Goal: Task Accomplishment & Management: Manage account settings

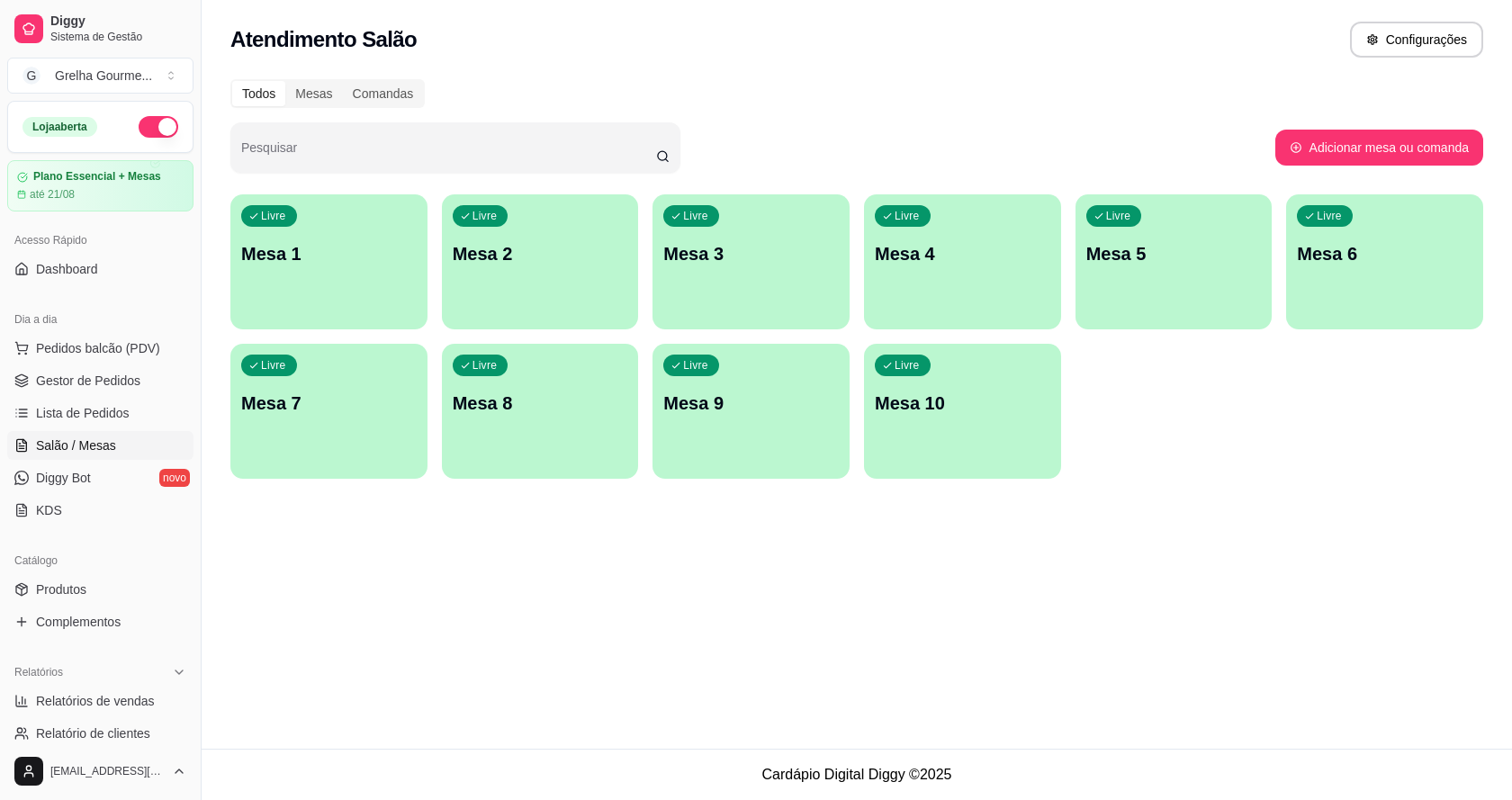
click at [957, 293] on div "Livre Mesa 4" at bounding box center [962, 252] width 197 height 114
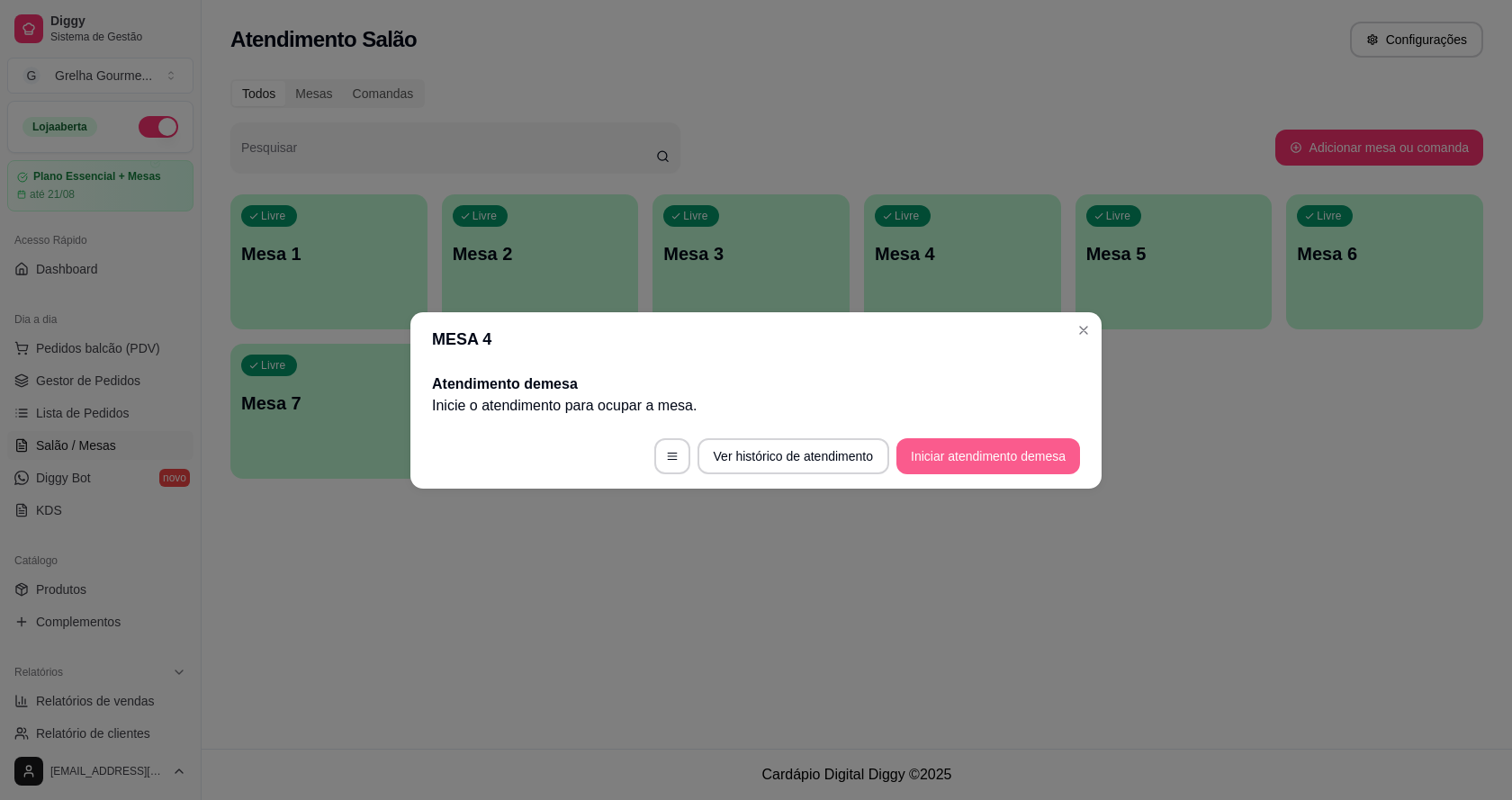
click at [994, 467] on button "Iniciar atendimento de mesa" at bounding box center [988, 456] width 184 height 36
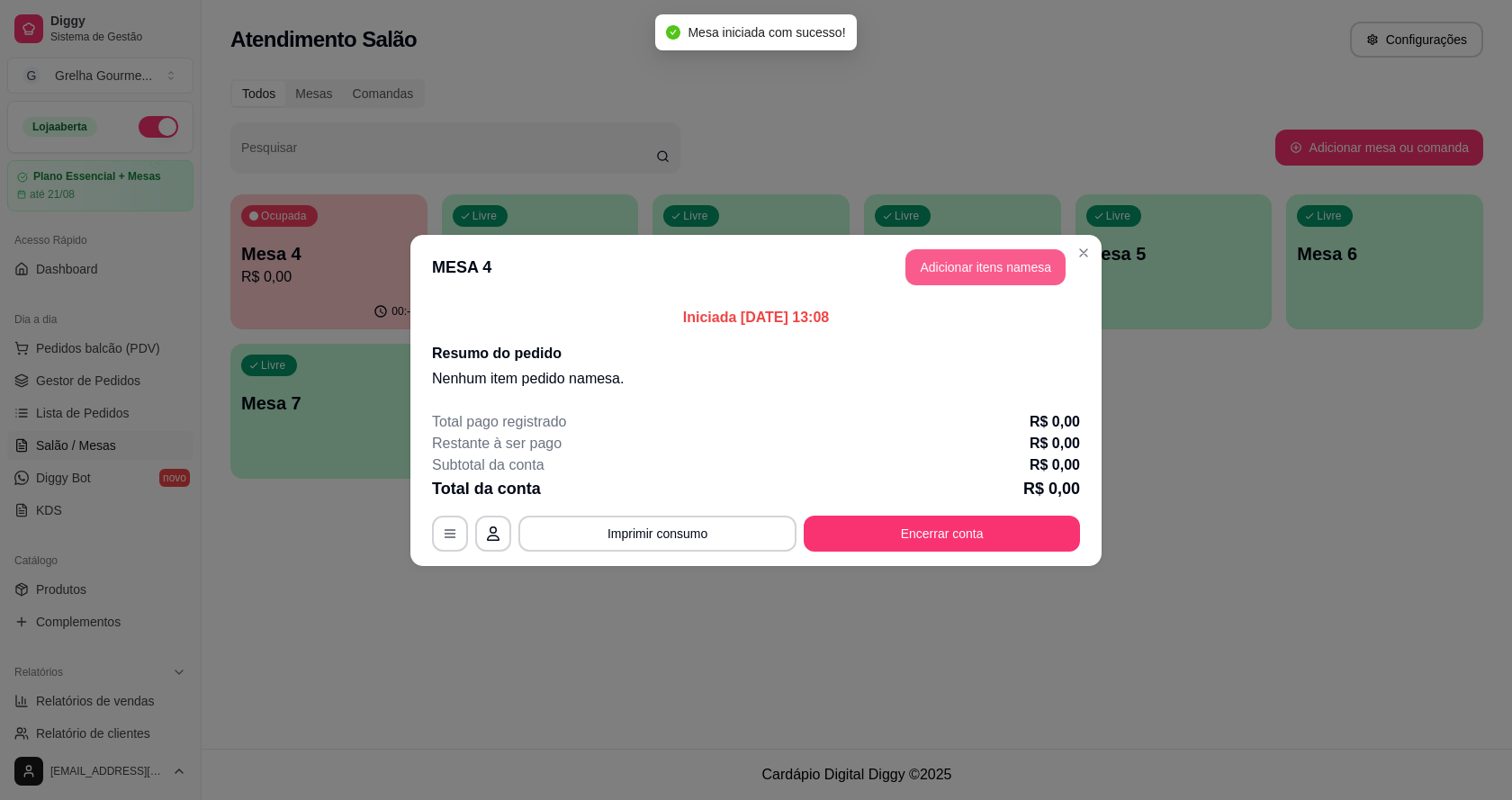
click at [1024, 275] on button "Adicionar itens na mesa" at bounding box center [985, 267] width 160 height 36
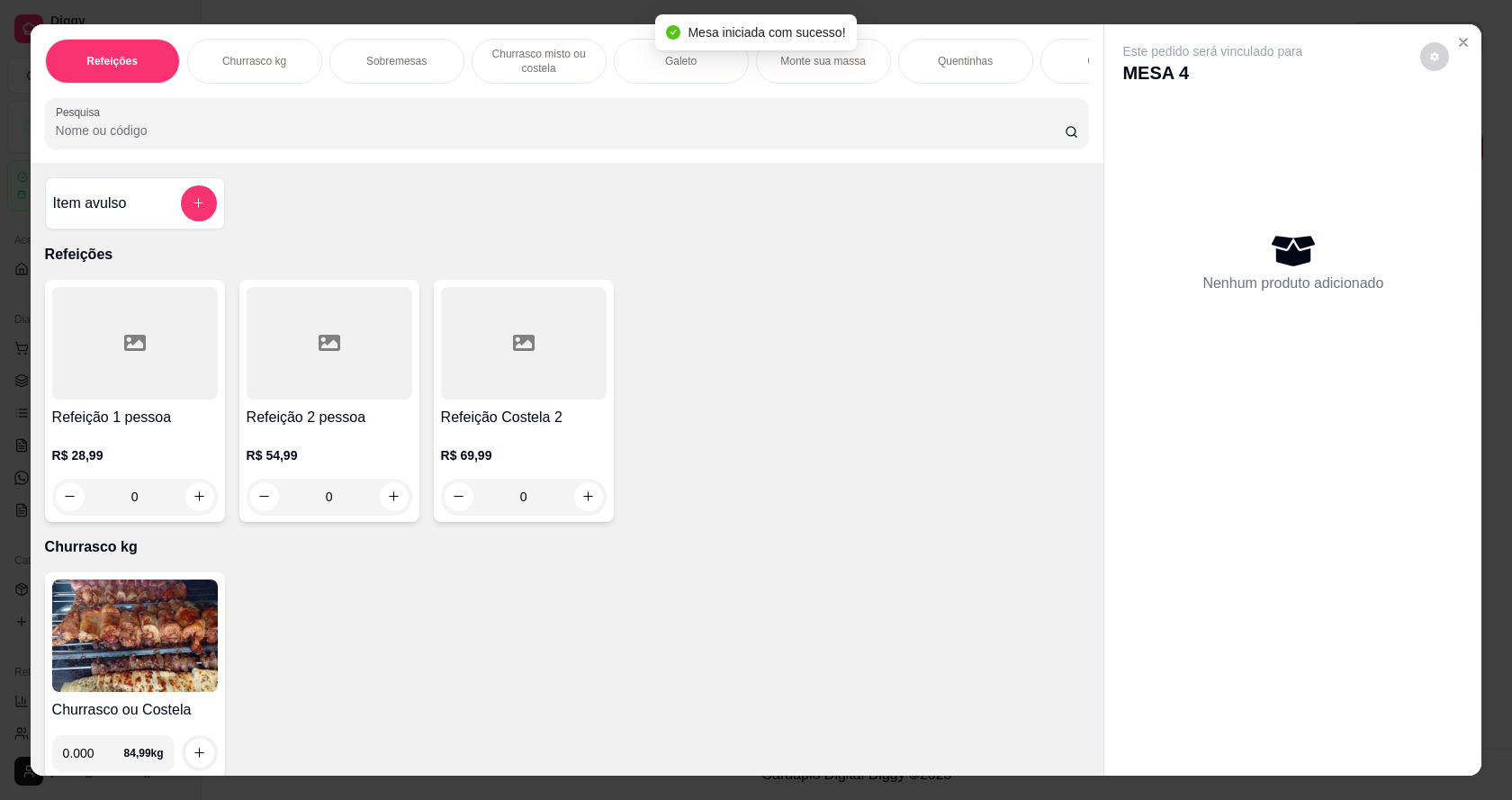
click at [396, 511] on div "0" at bounding box center [330, 497] width 166 height 36
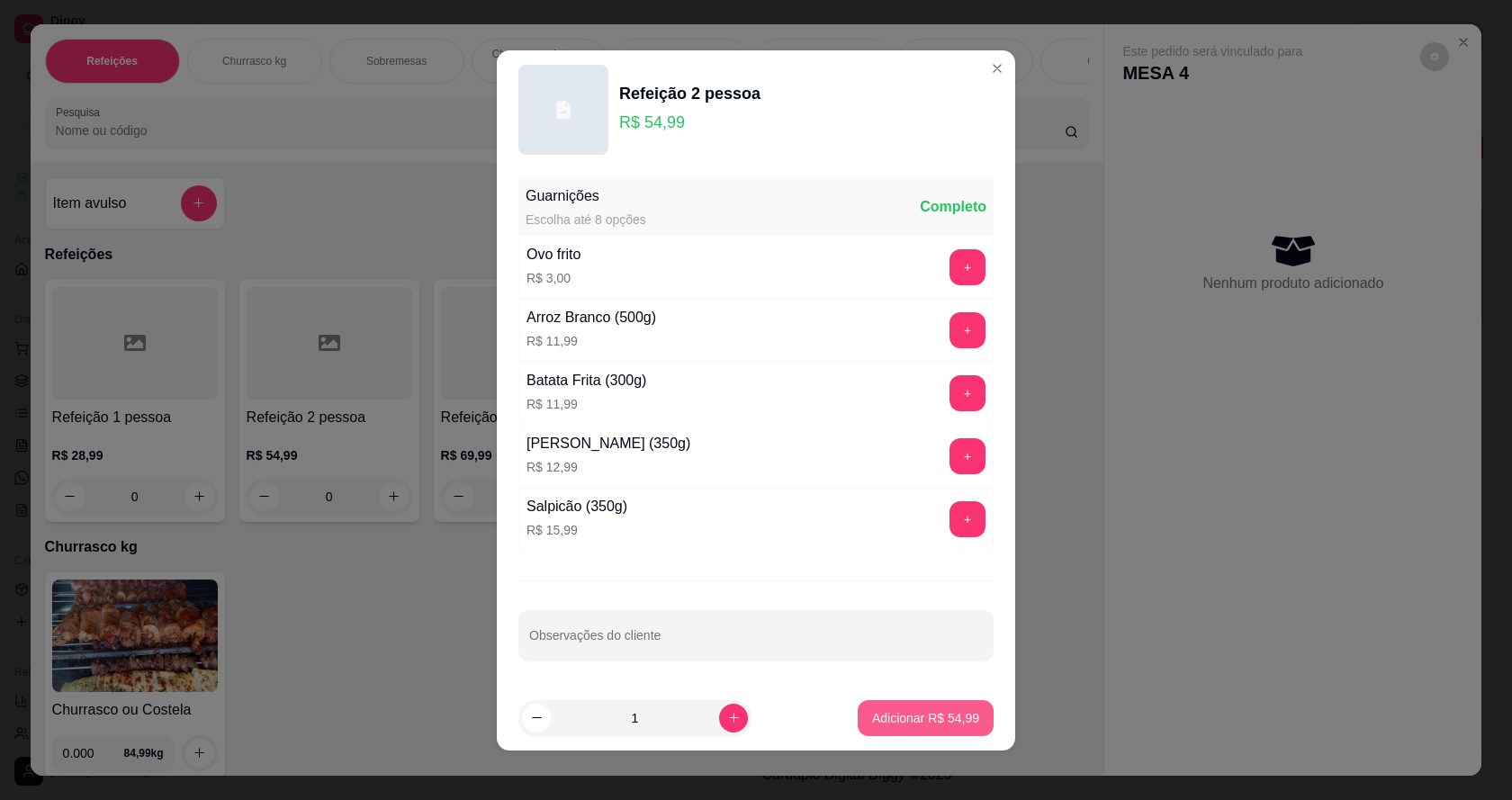
click at [930, 709] on button "Adicionar R$ 54,99" at bounding box center [926, 718] width 136 height 36
type input "1"
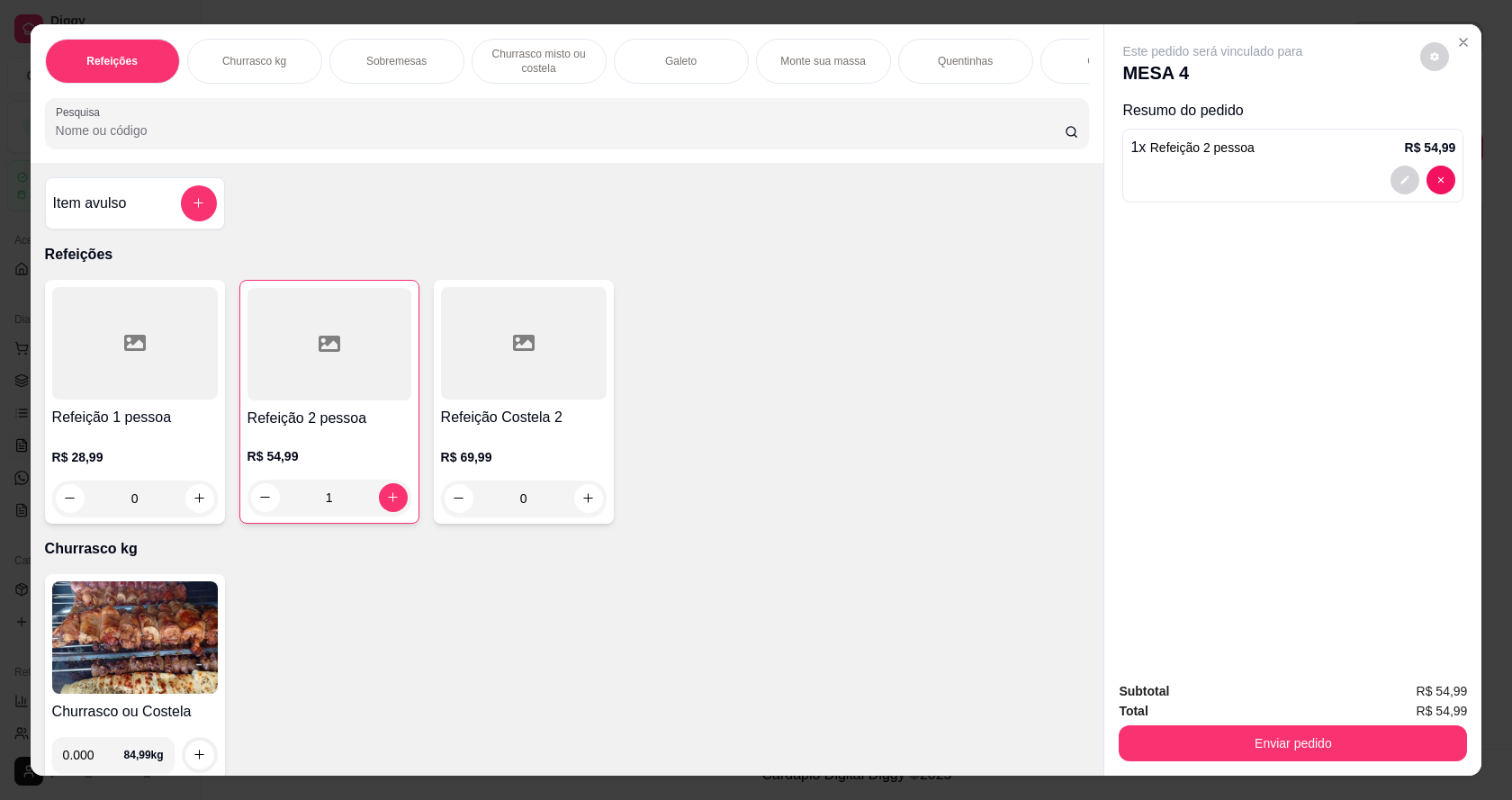
click at [1076, 97] on div "Refeições Churrasco kg Sobremesas Churrasco misto ou costela Galeto Monte sua m…" at bounding box center [568, 93] width 1074 height 139
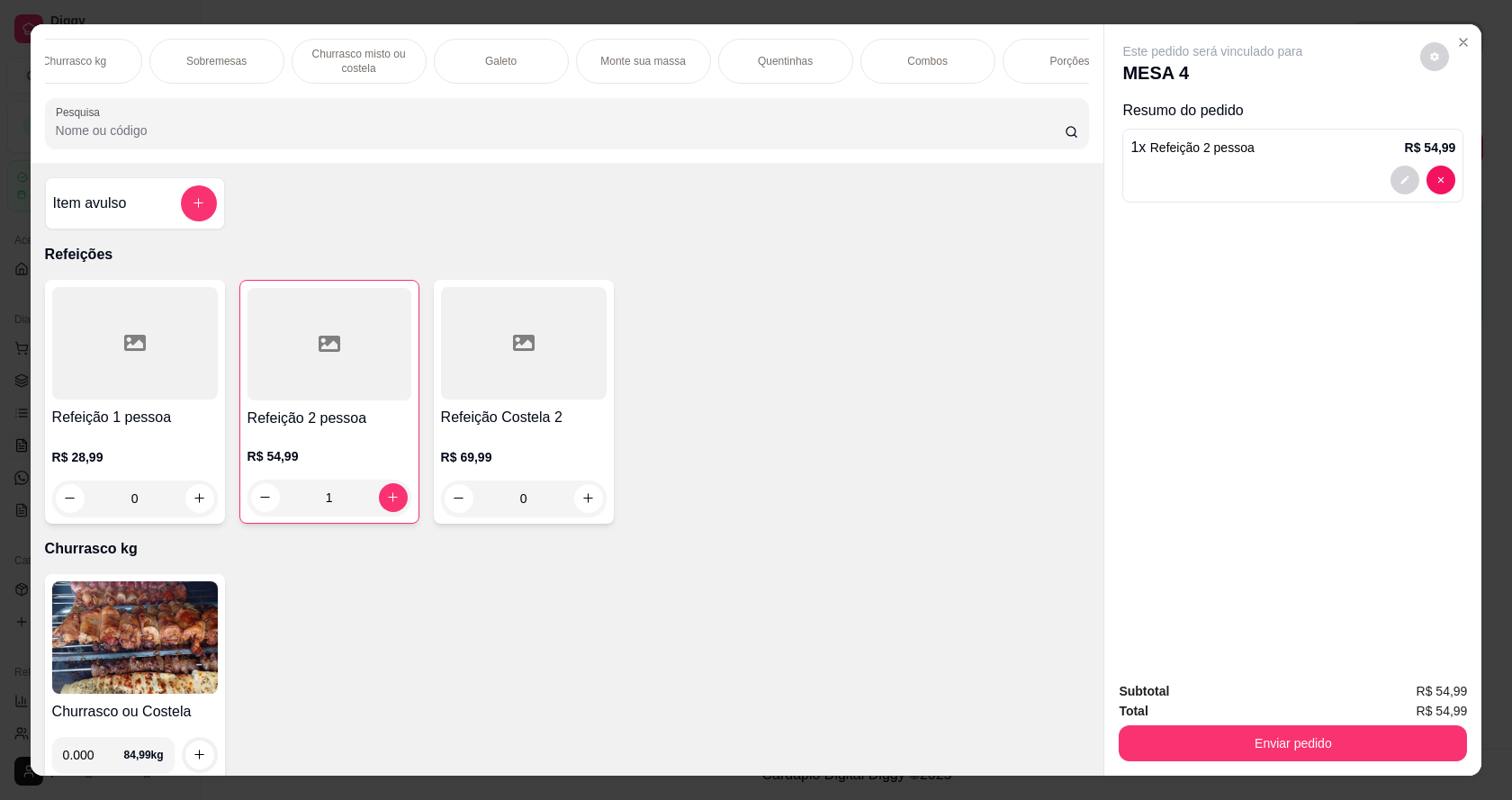
scroll to position [0, 252]
click at [1074, 98] on div "Refeições Churrasco kg Sobremesas Churrasco misto ou costela Galeto Monte sua m…" at bounding box center [568, 93] width 1074 height 139
click at [1073, 67] on div "Bebidas" at bounding box center [1140, 62] width 135 height 45
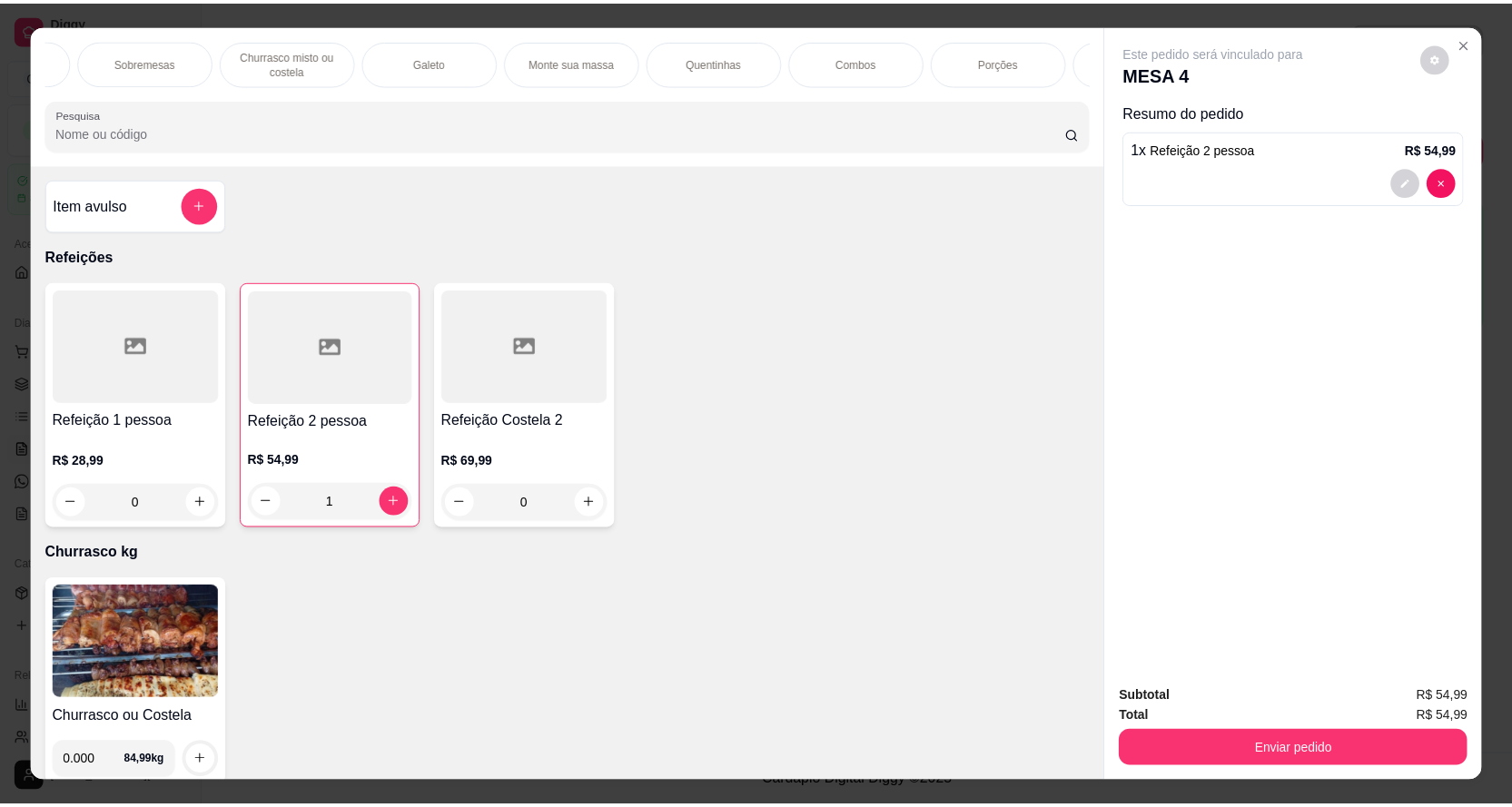
scroll to position [34, 0]
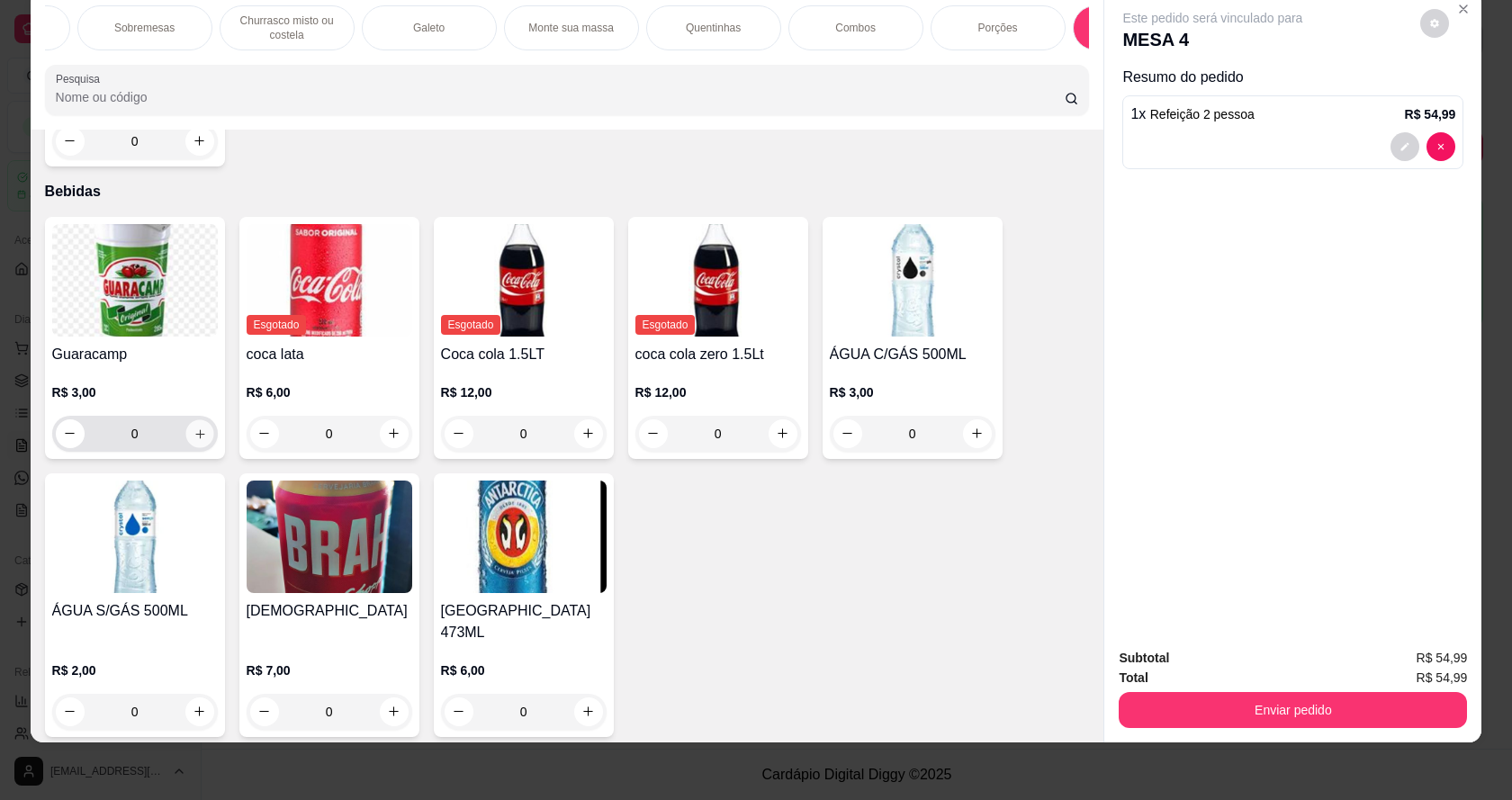
click at [197, 440] on icon "increase-product-quantity" at bounding box center [199, 434] width 13 height 13
type input "2"
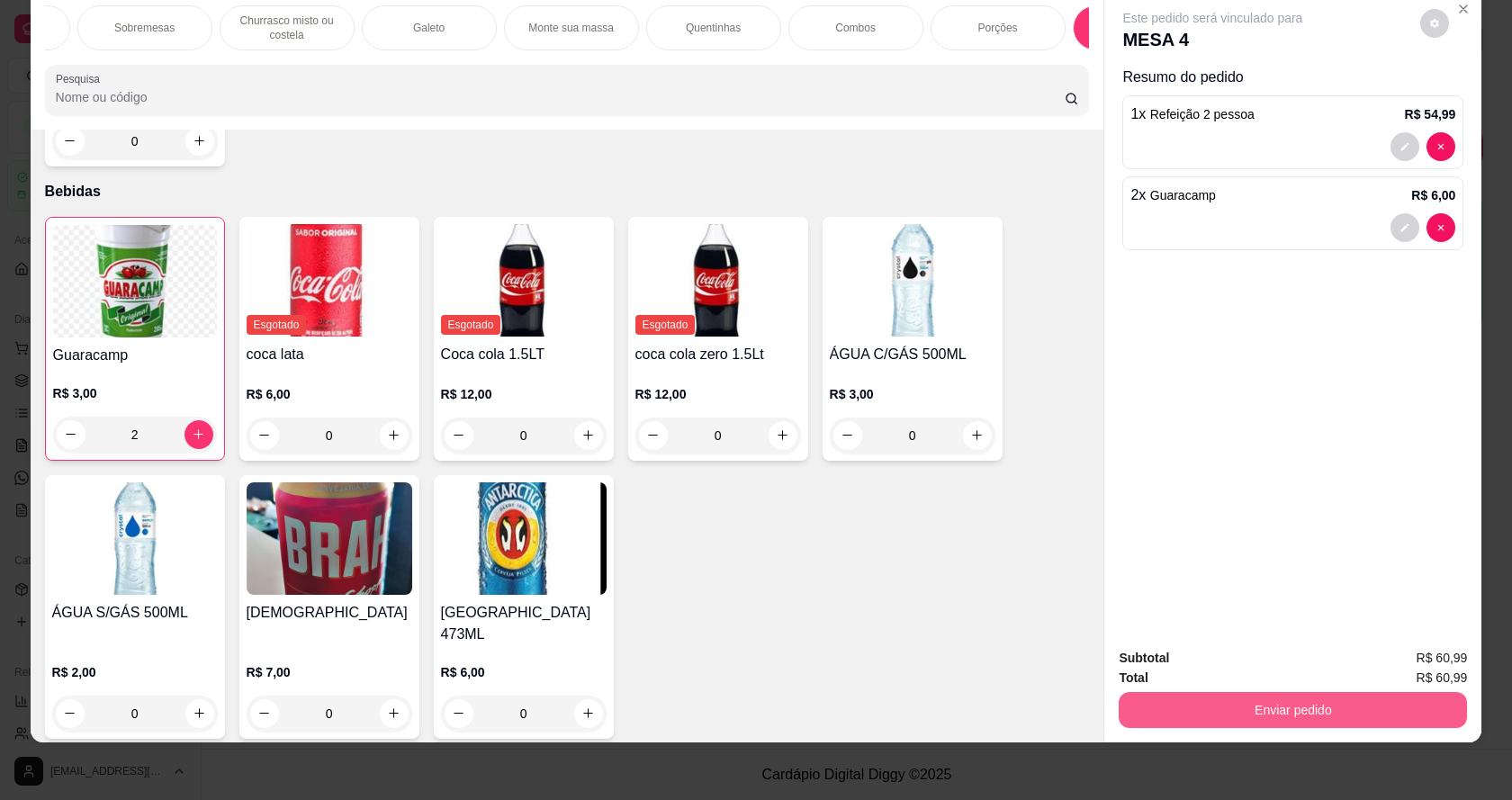
click at [1179, 711] on button "Enviar pedido" at bounding box center [1293, 710] width 349 height 36
click at [1207, 662] on button "Não registrar e enviar pedido" at bounding box center [1233, 666] width 187 height 34
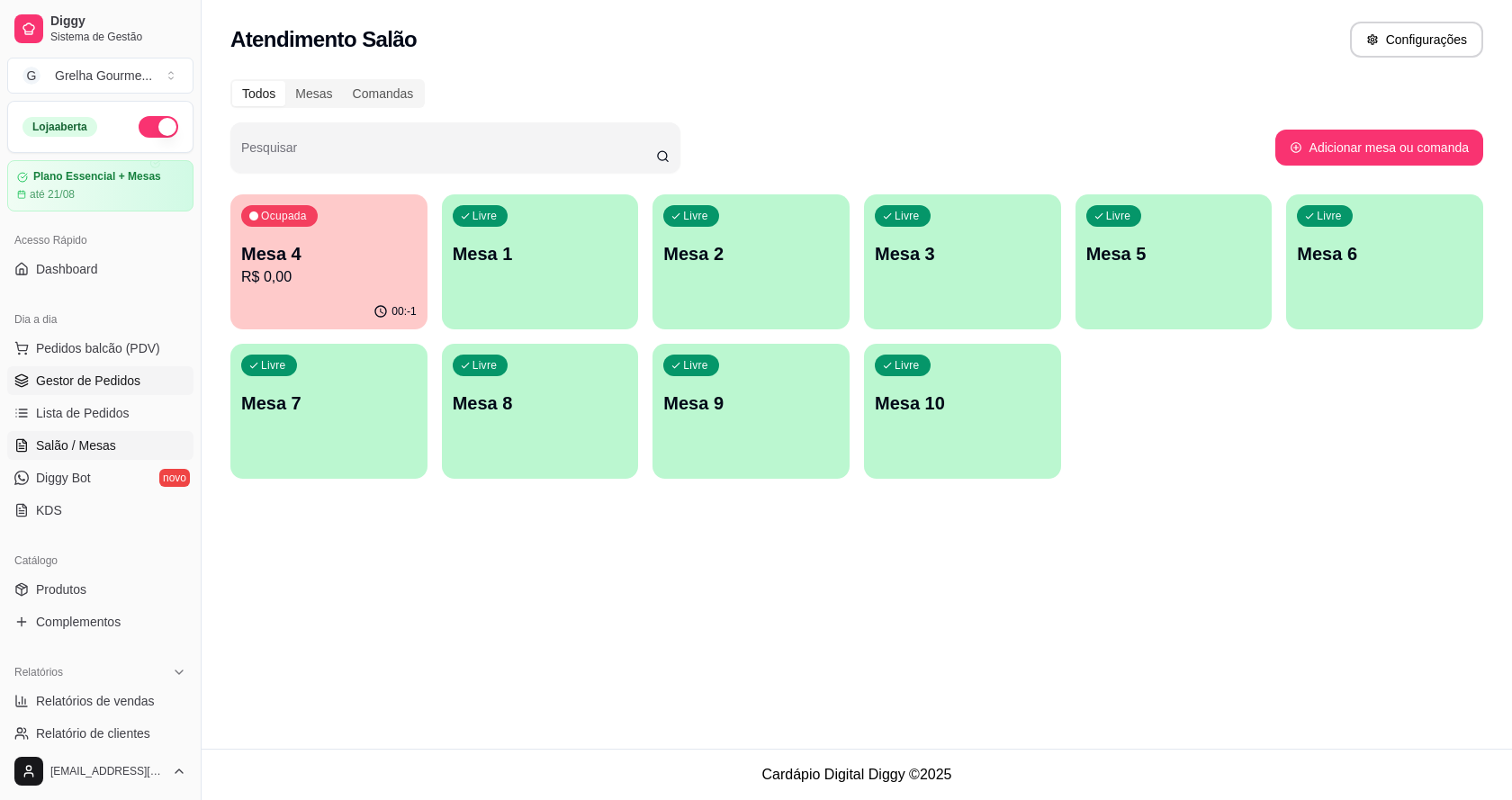
click at [114, 383] on span "Gestor de Pedidos" at bounding box center [89, 380] width 104 height 18
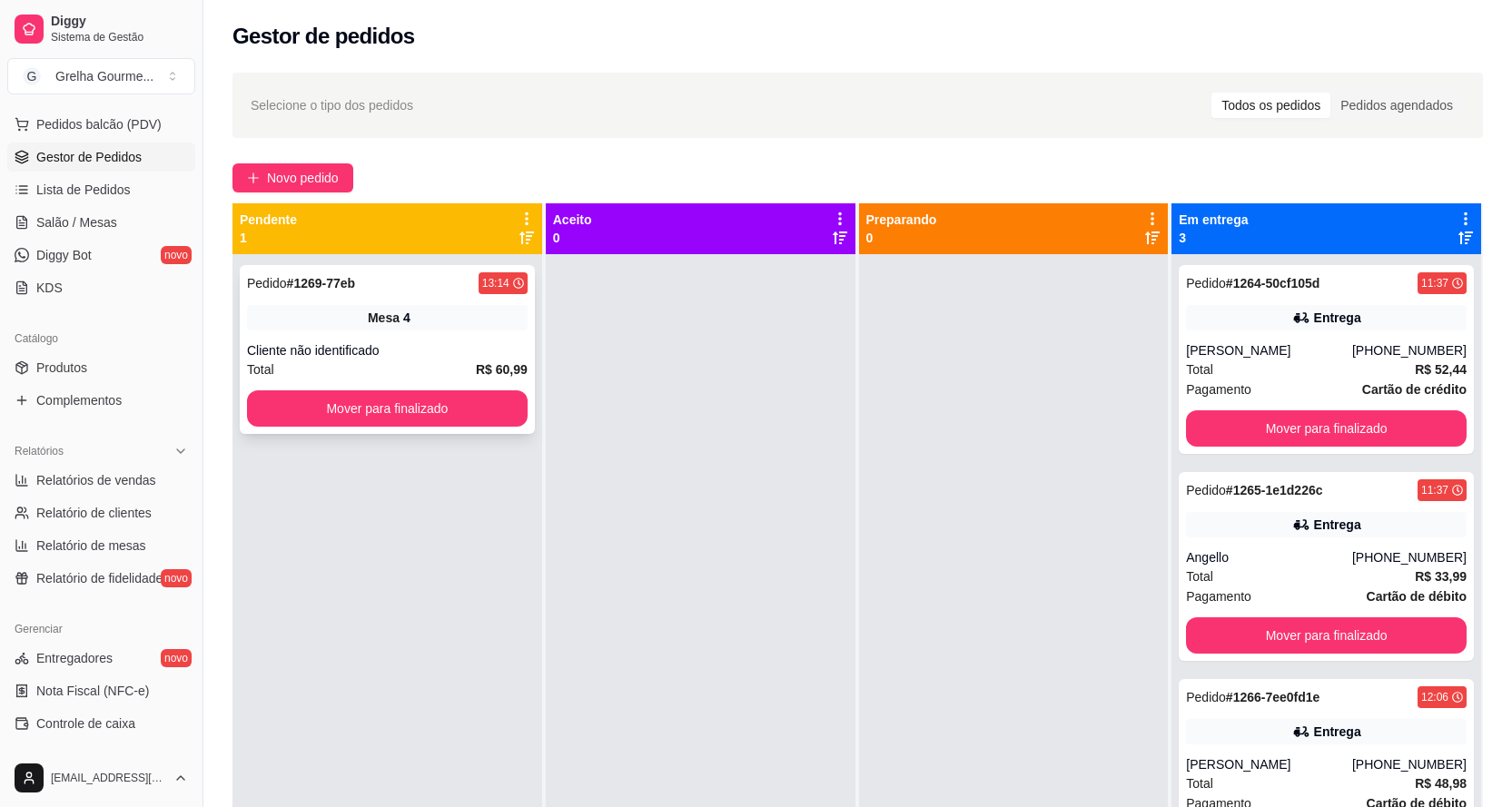
click at [444, 361] on div "Total R$ 60,99" at bounding box center [387, 369] width 280 height 20
click at [73, 231] on link "Salão / Mesas" at bounding box center [102, 222] width 188 height 29
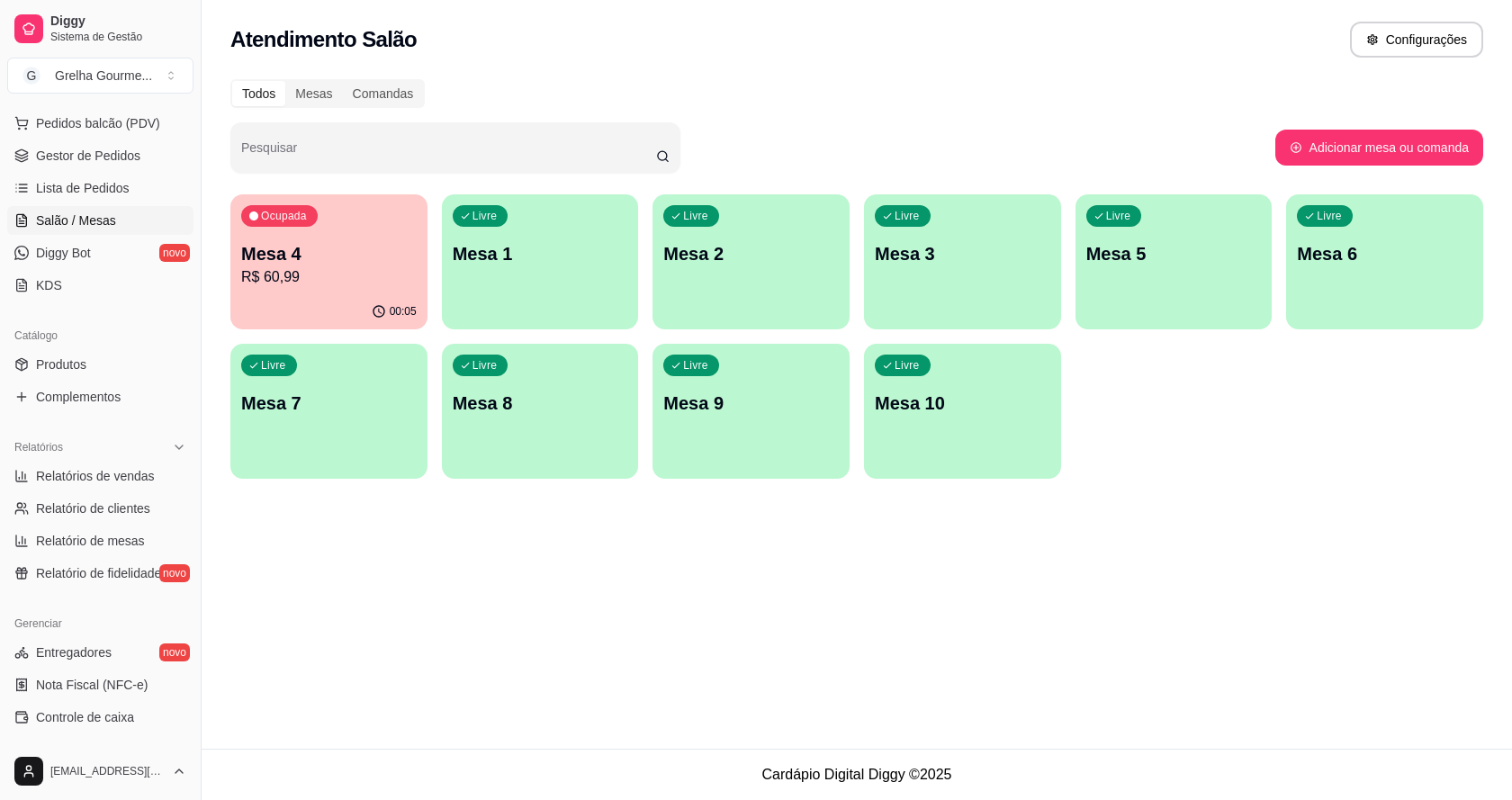
click at [349, 231] on div "Ocupada Mesa 4 R$ 60,99" at bounding box center [328, 244] width 197 height 100
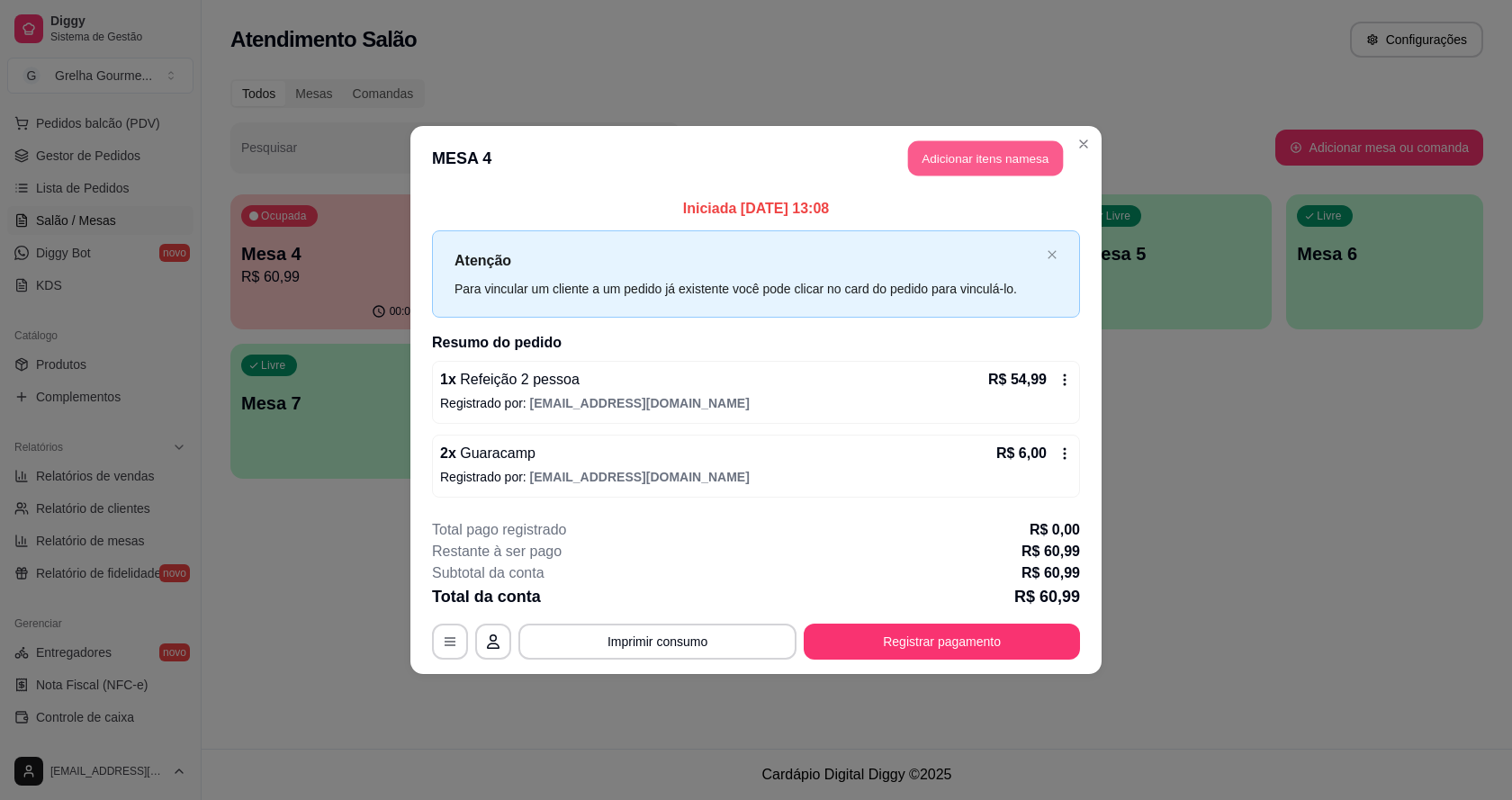
click at [942, 146] on button "Adicionar itens na mesa" at bounding box center [985, 159] width 155 height 35
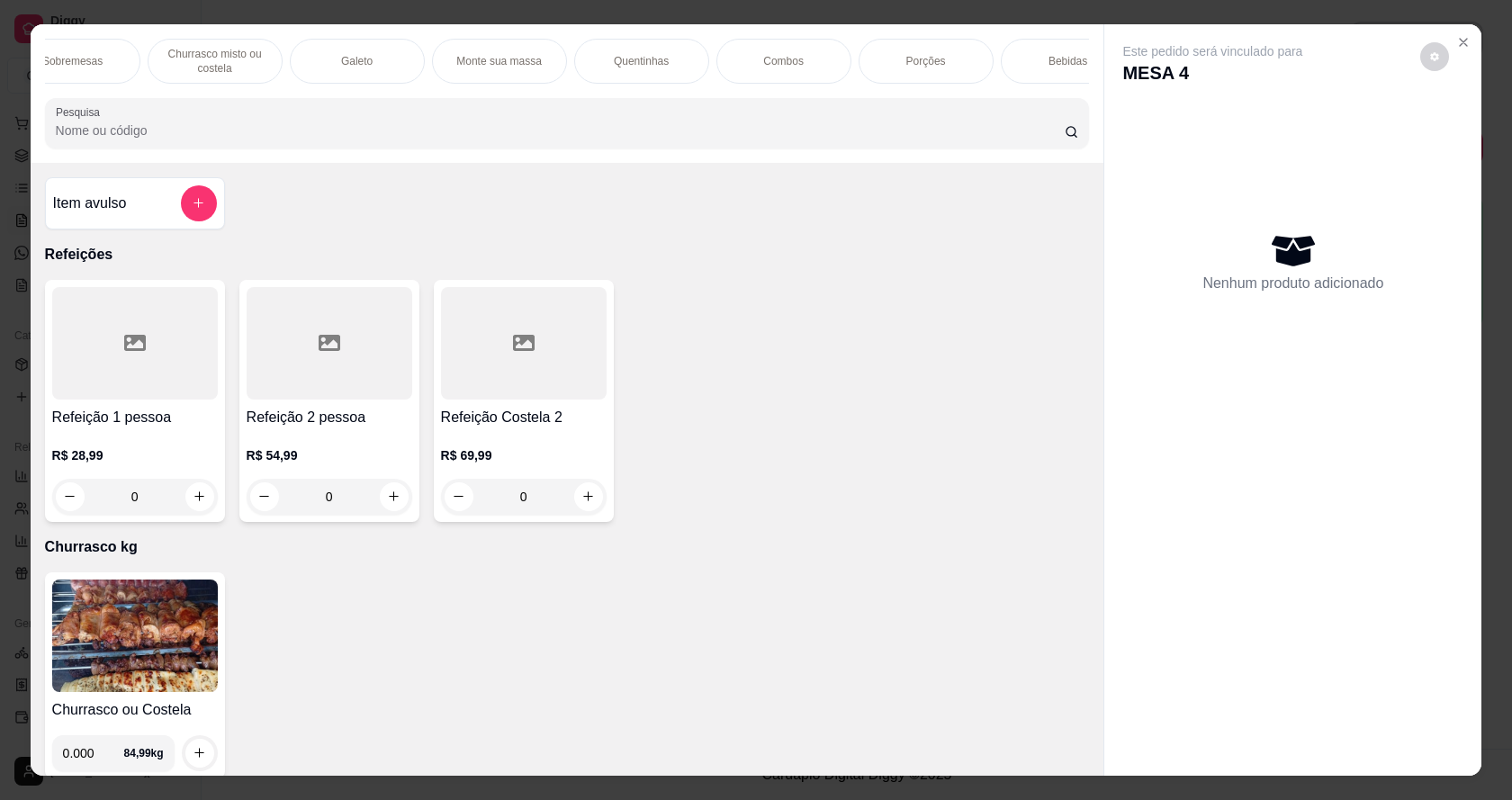
scroll to position [0, 360]
click at [1040, 68] on div "Bebidas" at bounding box center [1032, 62] width 135 height 45
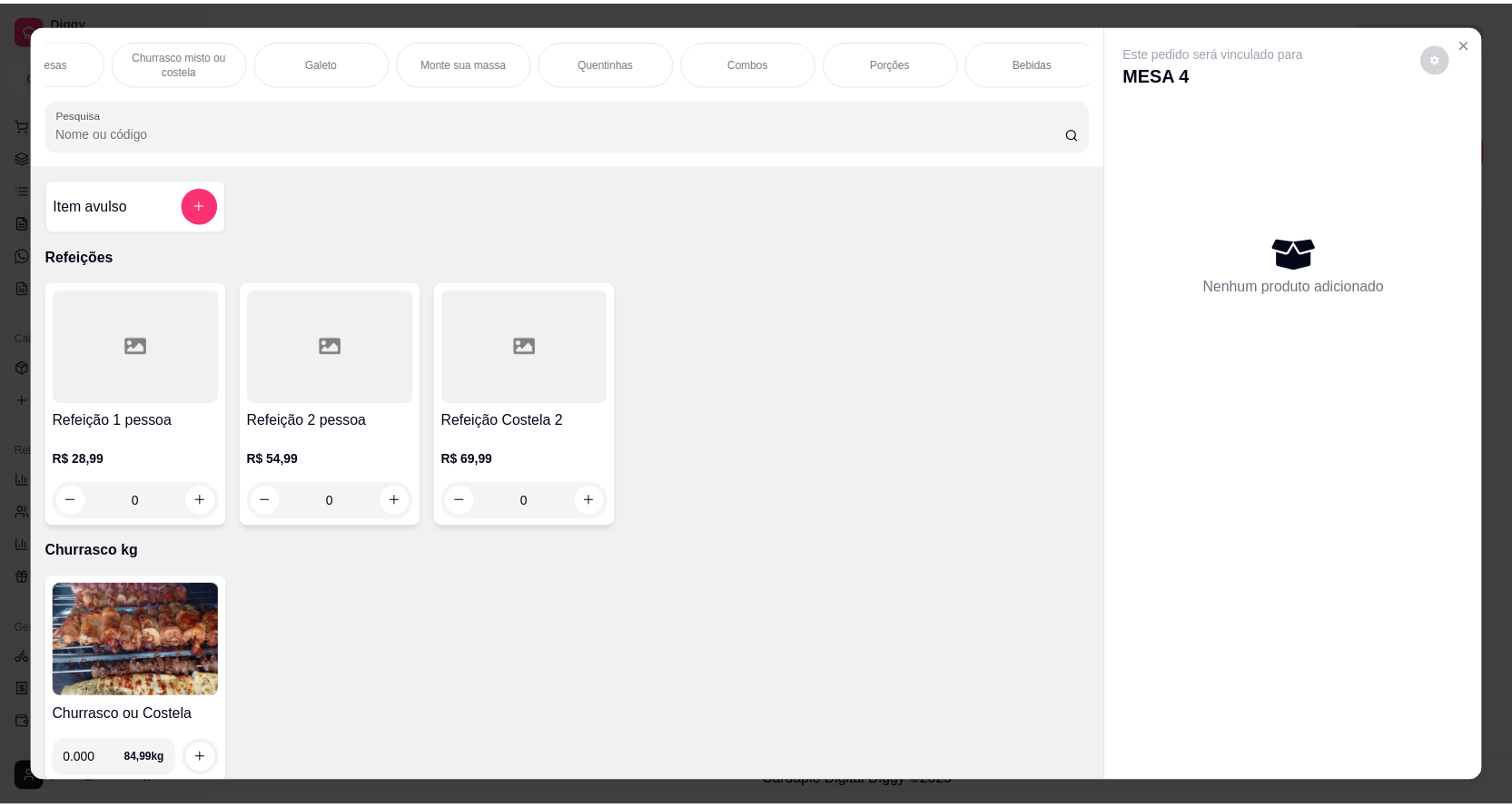
scroll to position [34, 0]
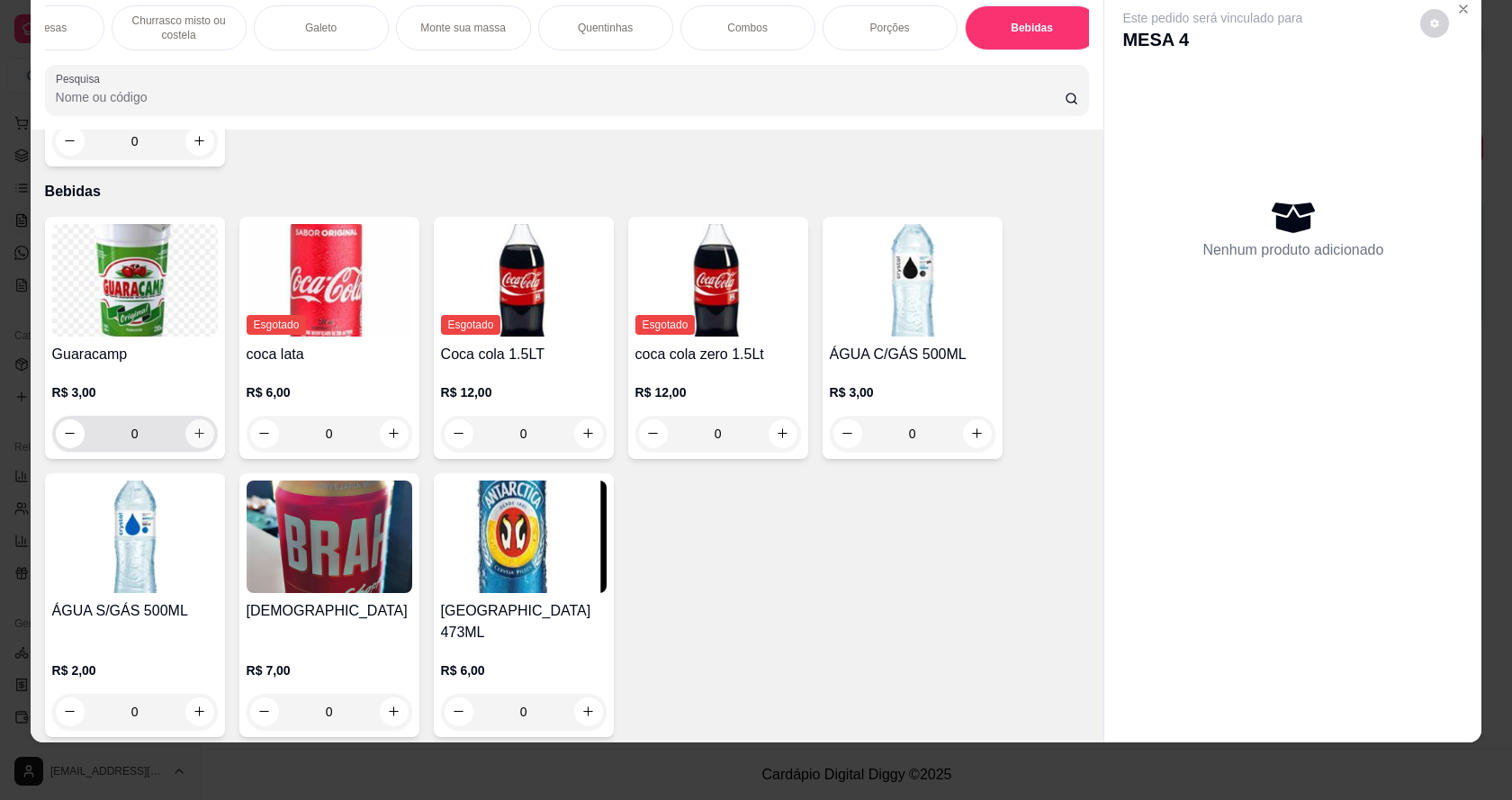
click at [198, 440] on icon "increase-product-quantity" at bounding box center [199, 434] width 13 height 13
type input "1"
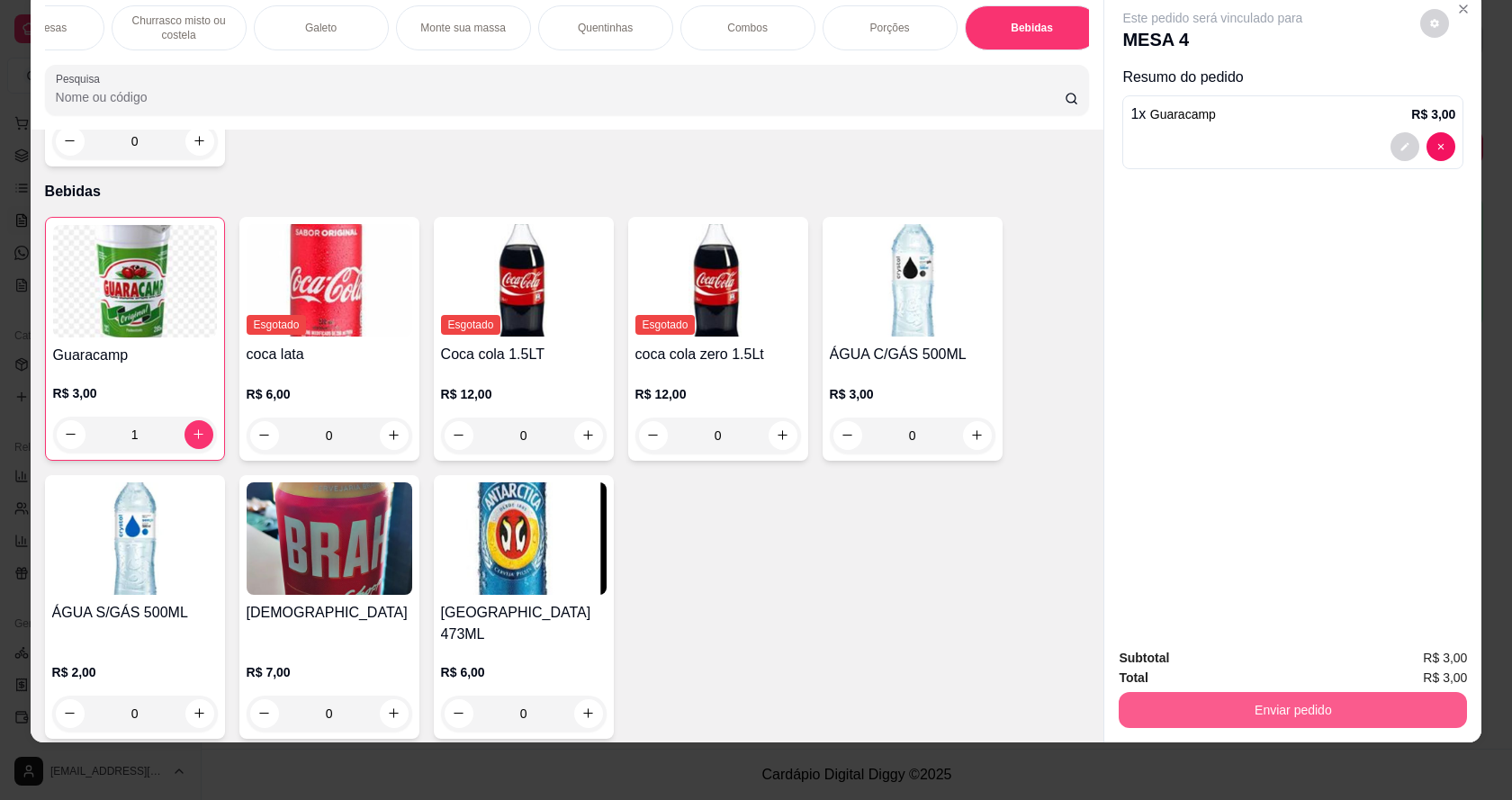
click at [1287, 710] on button "Enviar pedido" at bounding box center [1293, 710] width 349 height 36
click at [1289, 658] on button "Não registrar e enviar pedido" at bounding box center [1233, 666] width 187 height 34
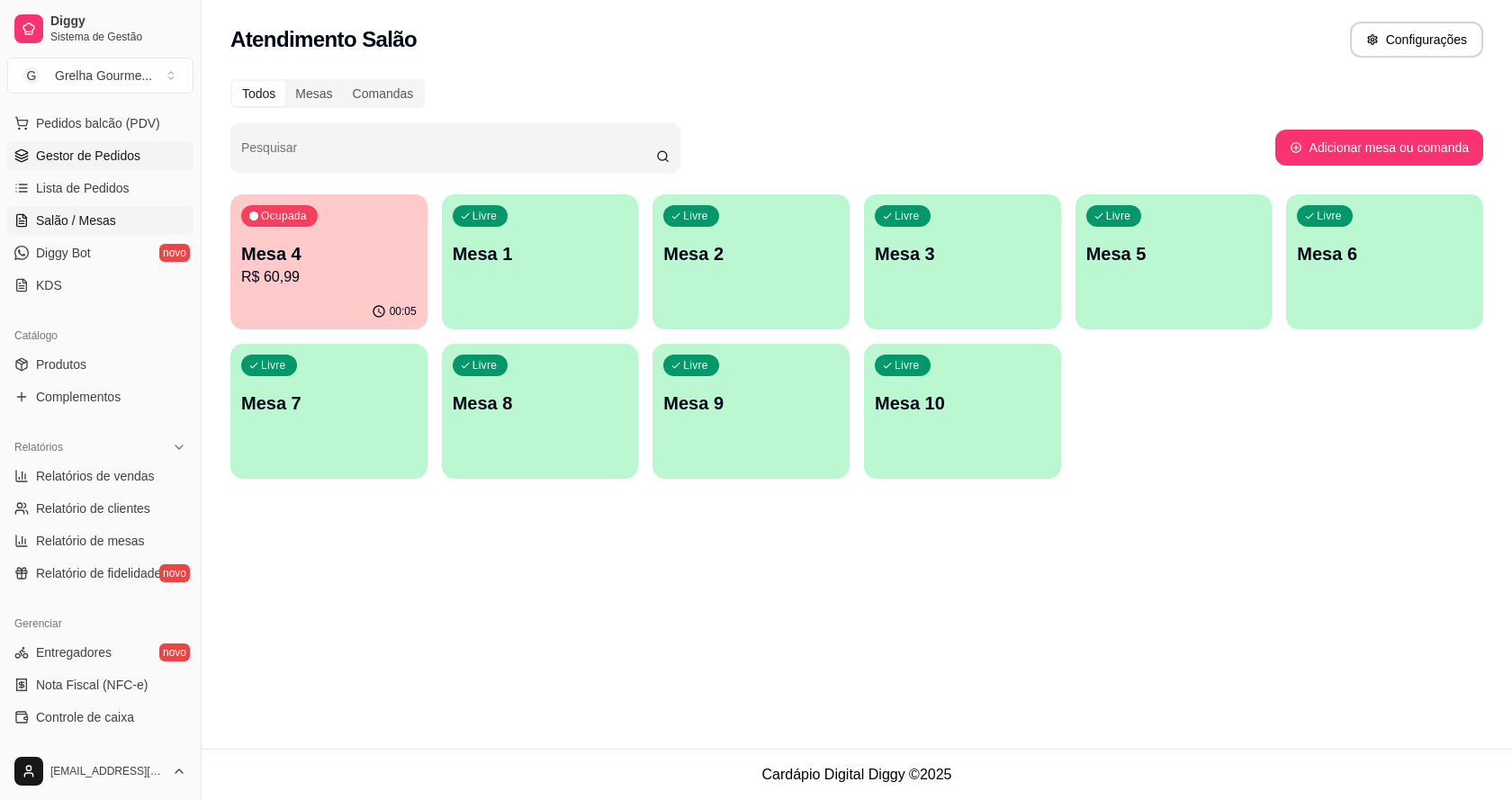
click at [124, 153] on span "Gestor de Pedidos" at bounding box center [89, 155] width 104 height 18
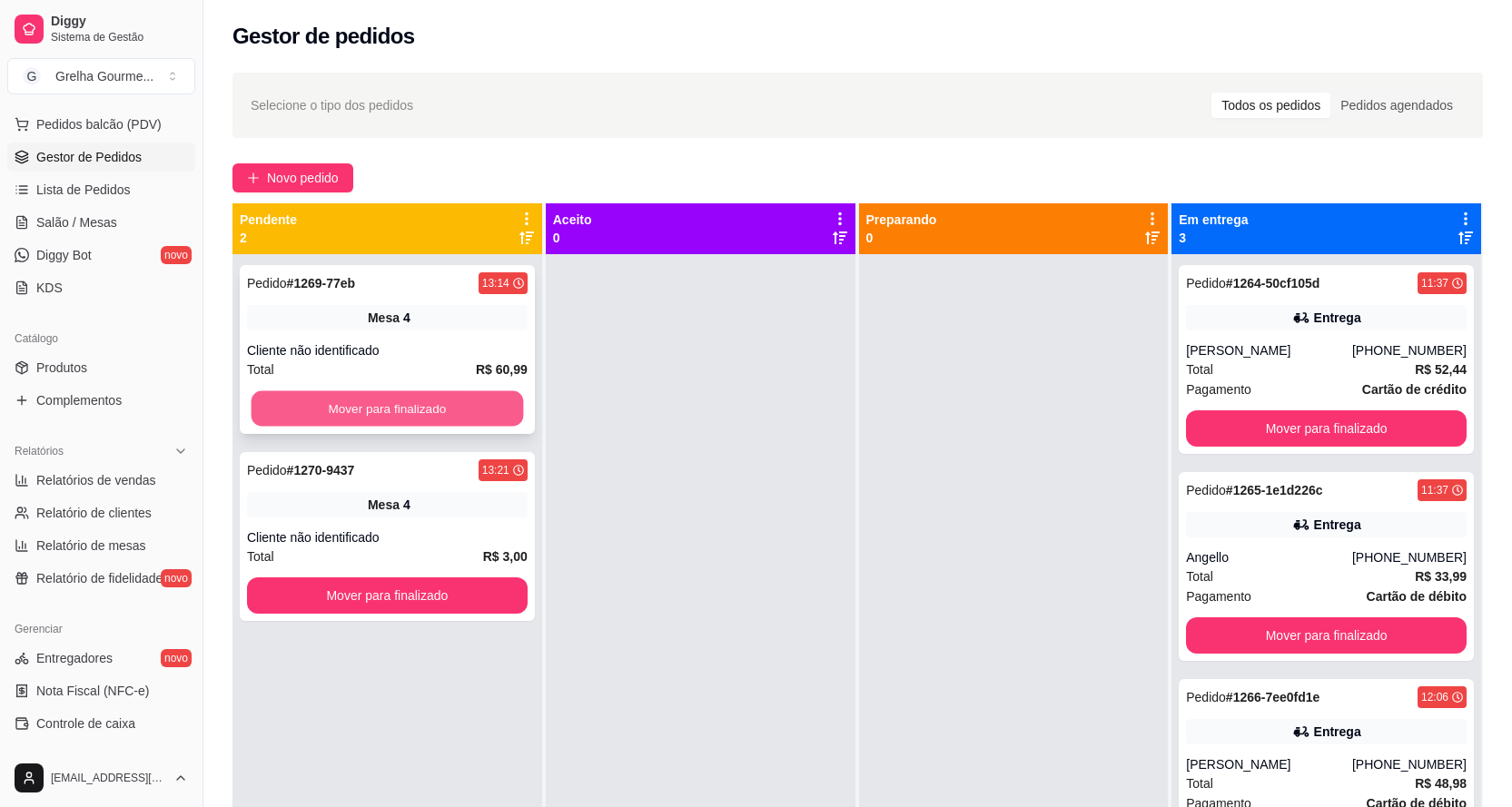
click at [374, 418] on button "Mover para finalizado" at bounding box center [386, 409] width 272 height 36
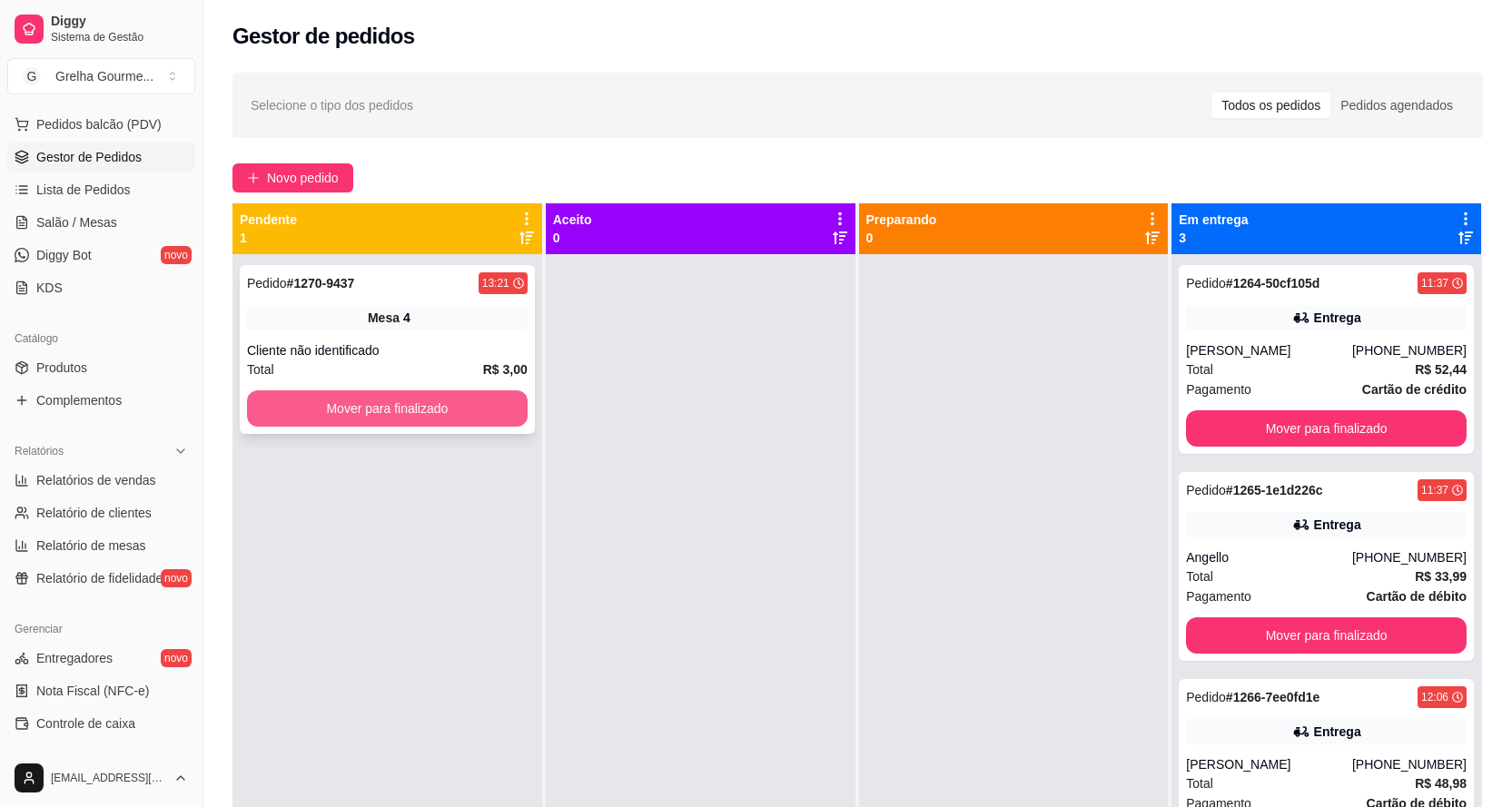
click at [393, 409] on button "Mover para finalizado" at bounding box center [387, 408] width 280 height 37
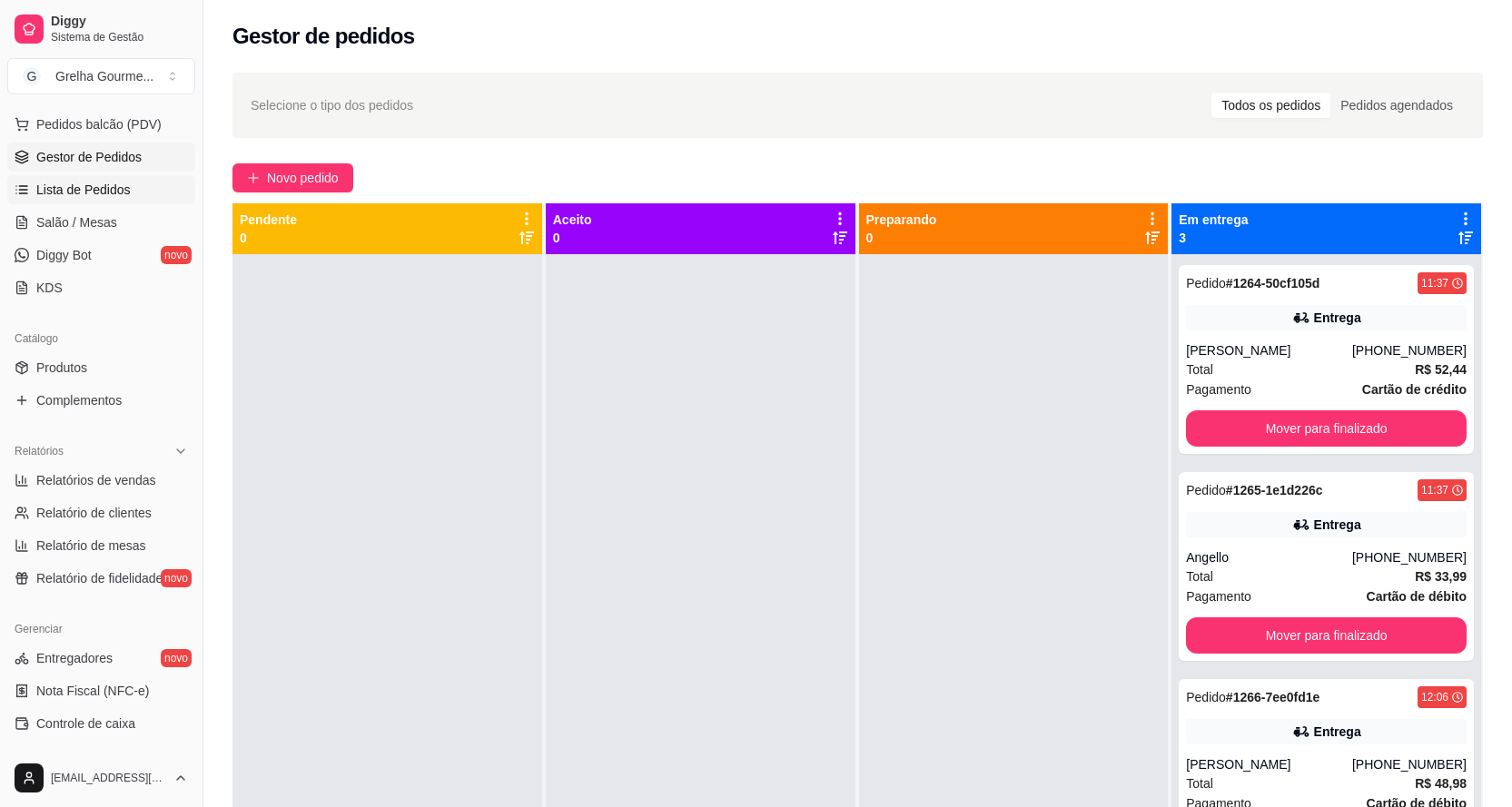
scroll to position [45, 0]
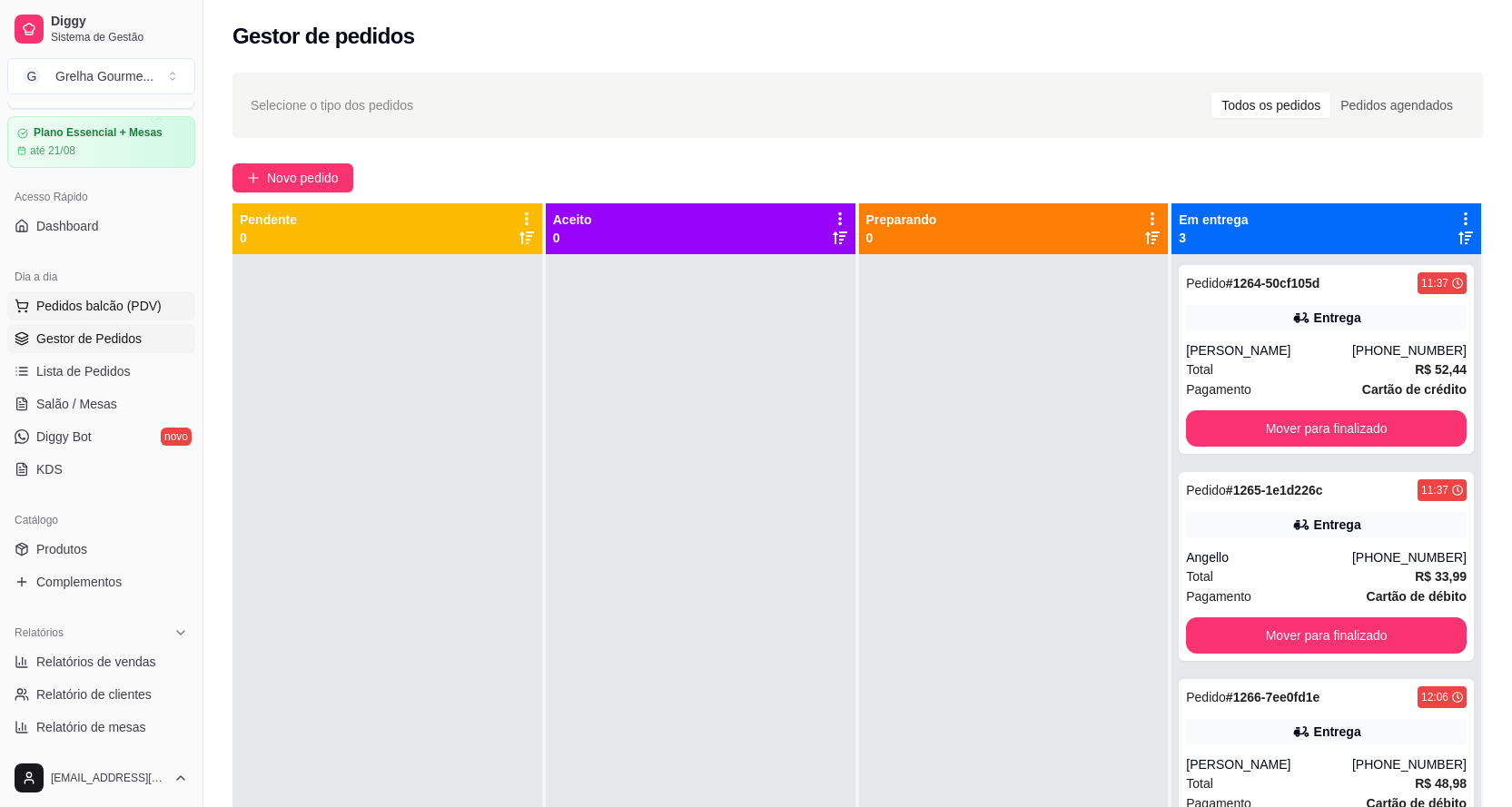
click at [100, 310] on span "Pedidos balcão (PDV)" at bounding box center [99, 306] width 125 height 18
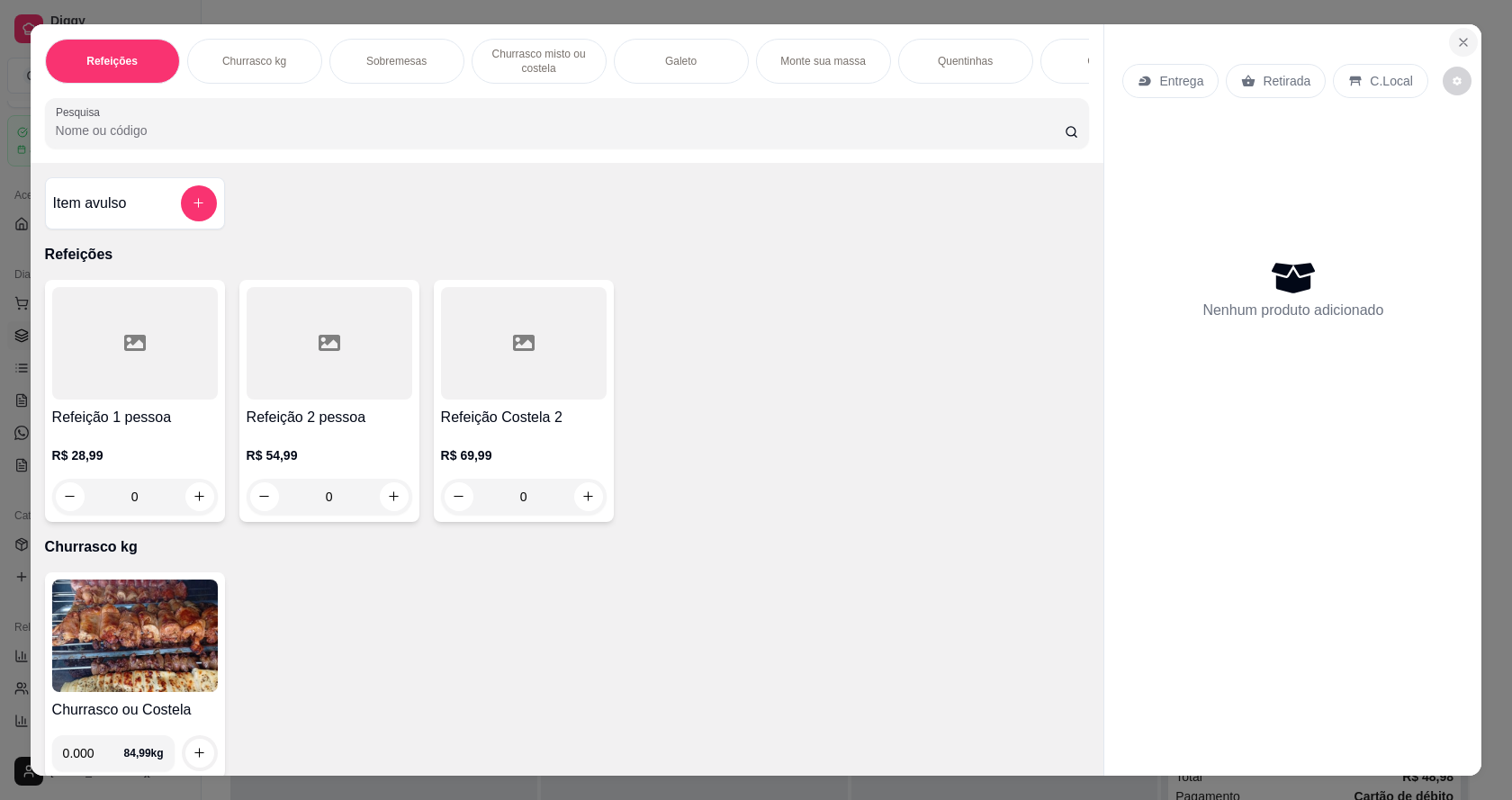
click at [1465, 38] on button "Close" at bounding box center [1464, 42] width 29 height 29
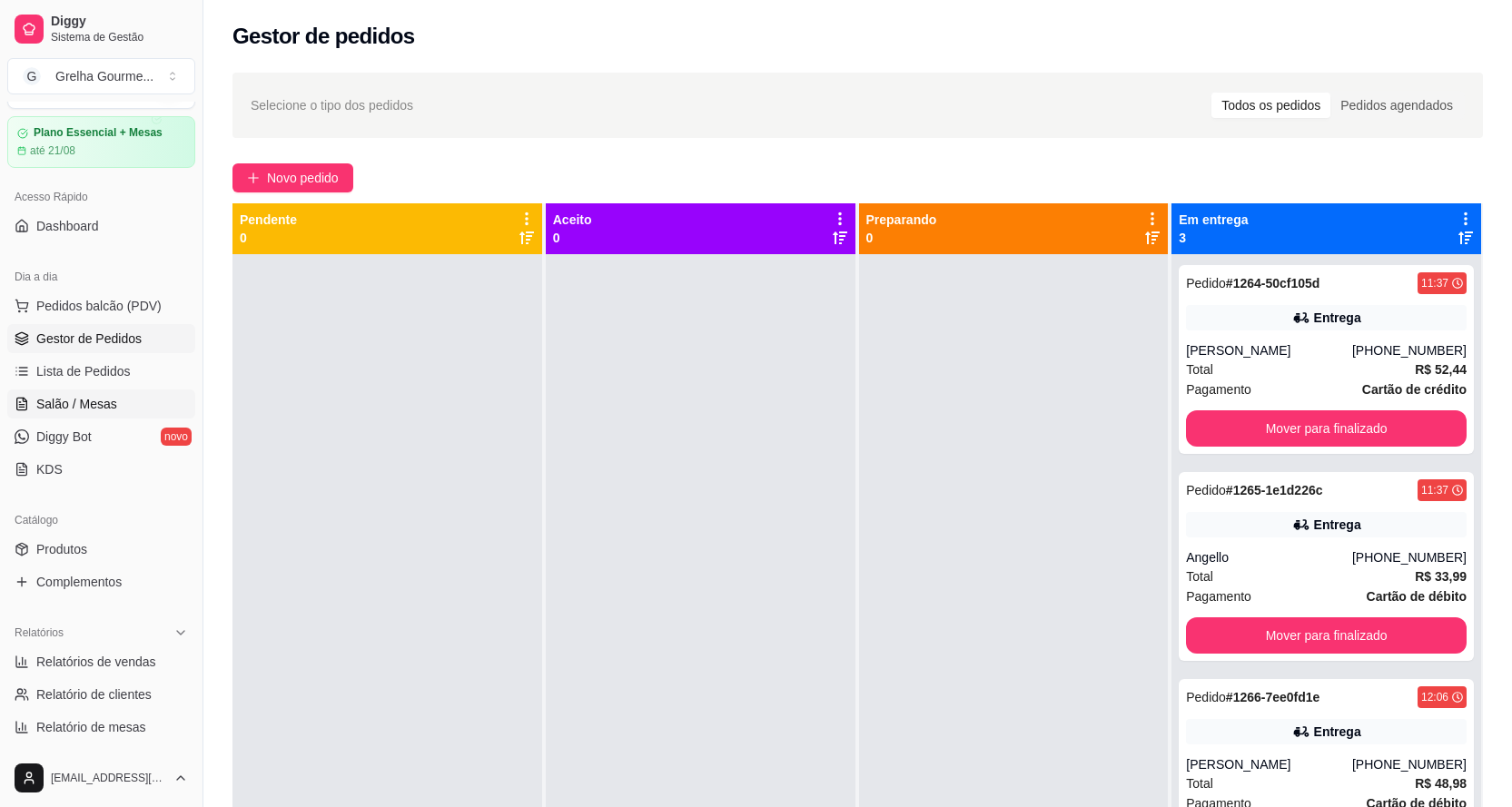
click at [73, 397] on span "Salão / Mesas" at bounding box center [77, 404] width 81 height 18
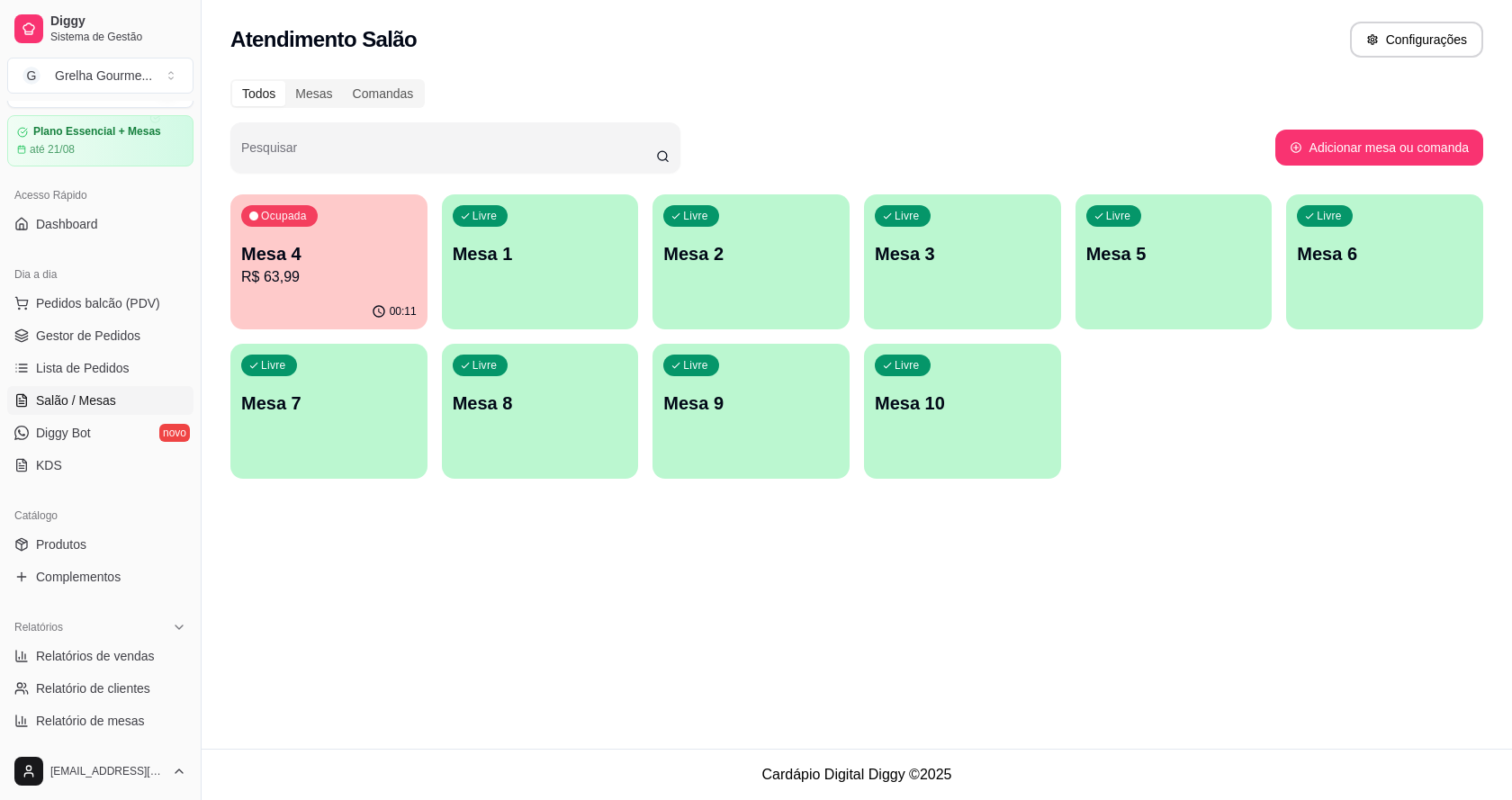
click at [338, 258] on p "Mesa 4" at bounding box center [329, 254] width 175 height 25
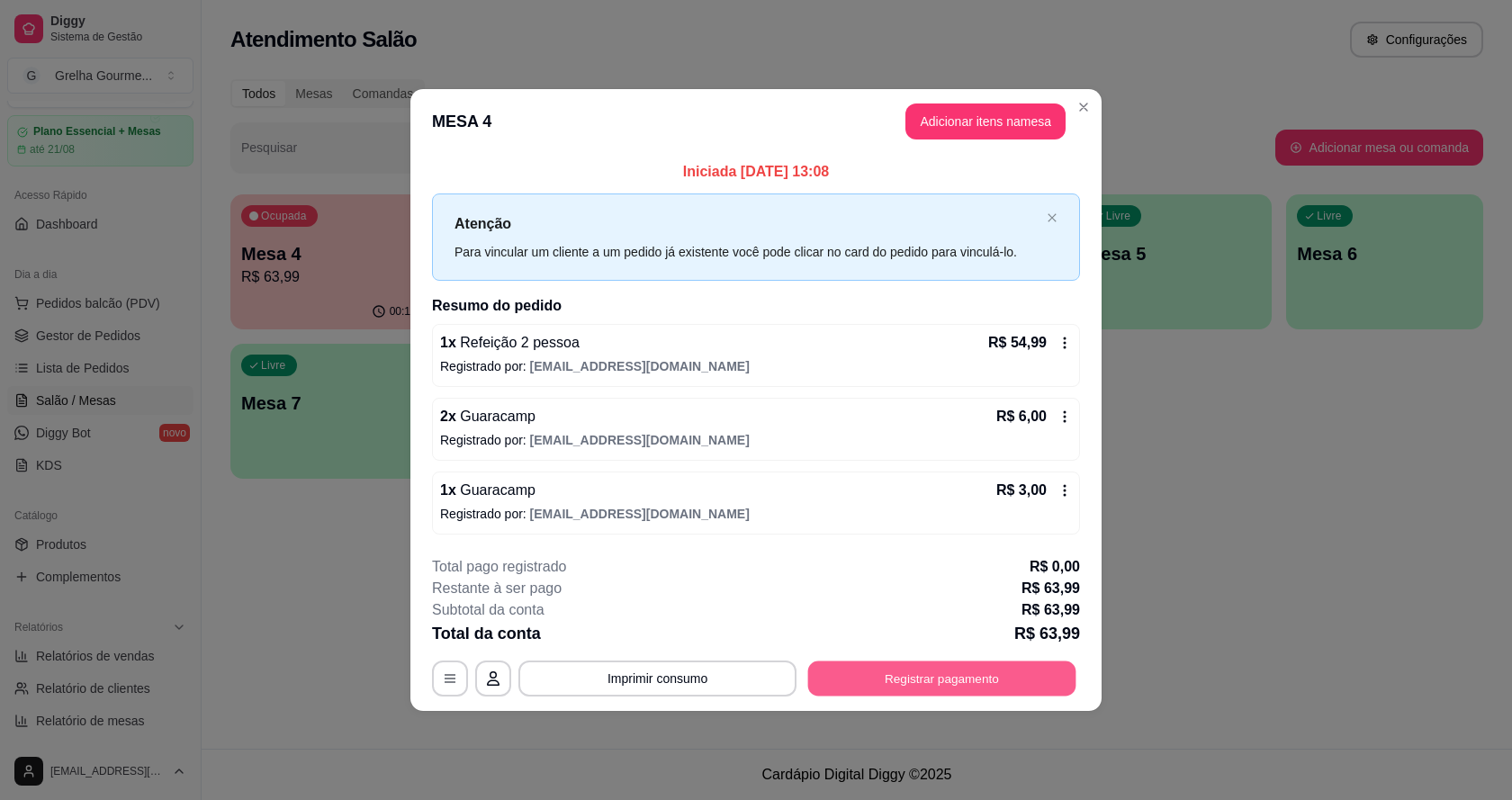
click at [940, 683] on button "Registrar pagamento" at bounding box center [942, 680] width 268 height 35
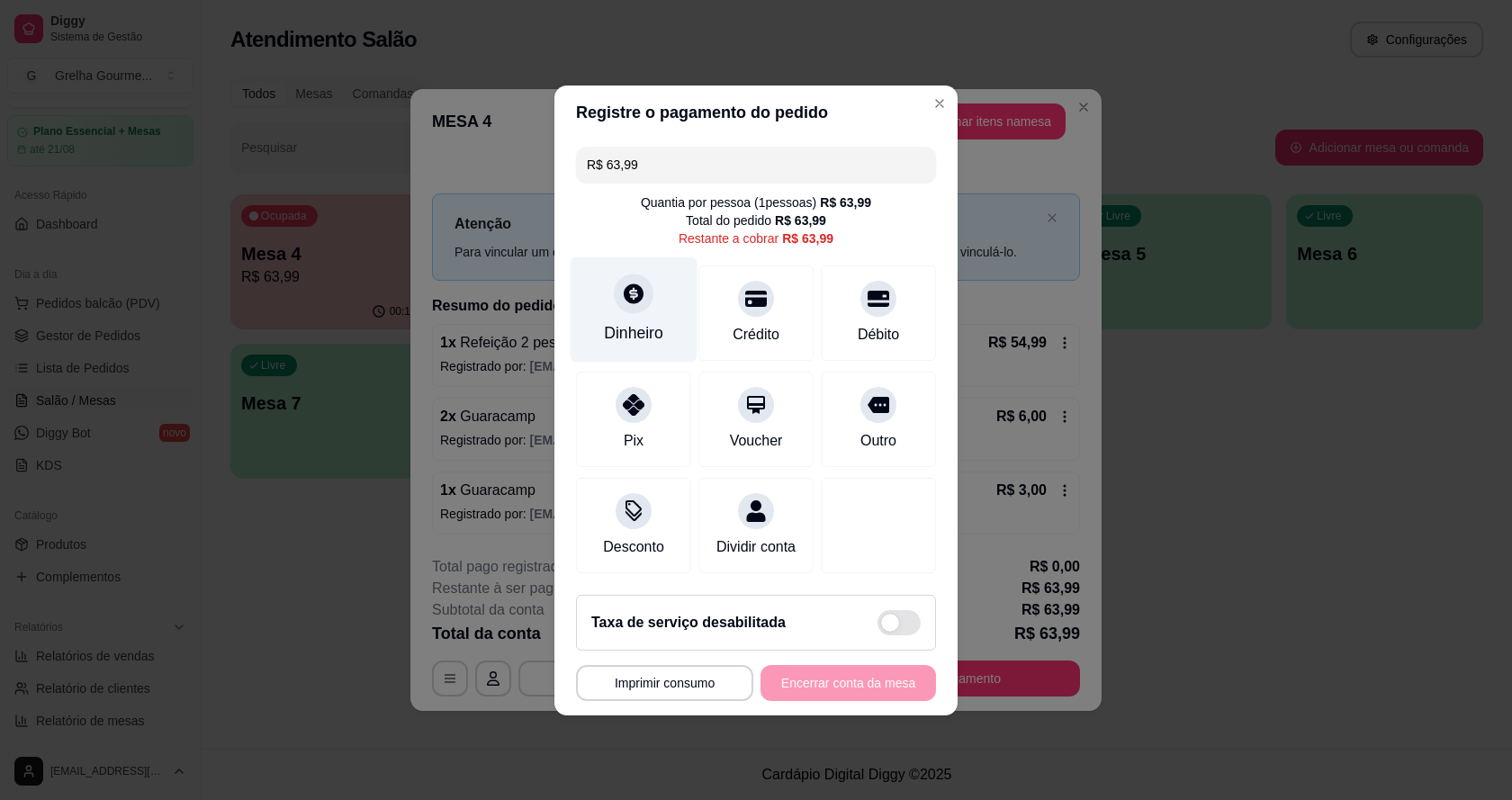
click at [649, 313] on div "Dinheiro" at bounding box center [634, 309] width 127 height 105
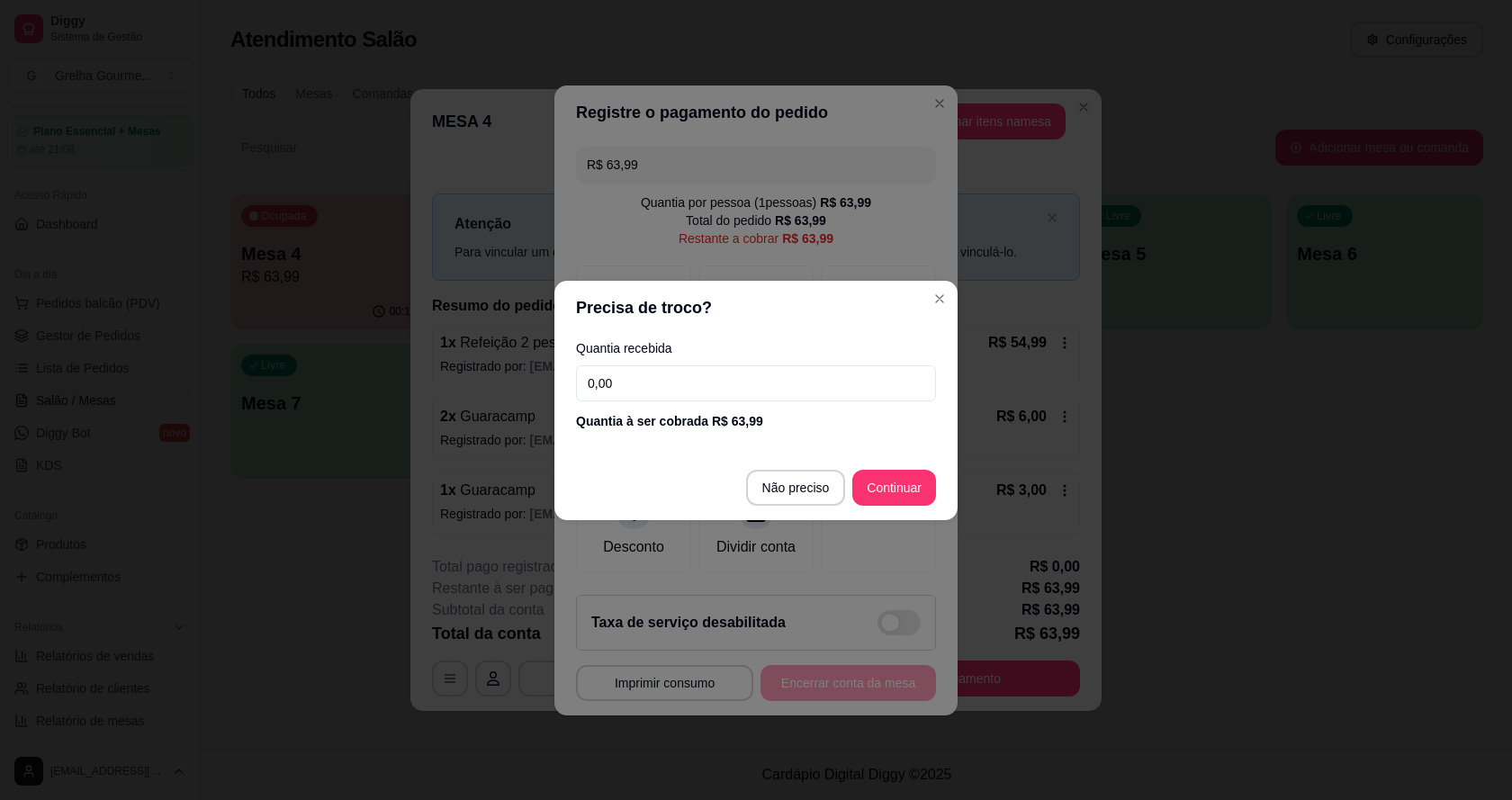
click at [689, 391] on input "0,00" at bounding box center [756, 383] width 360 height 36
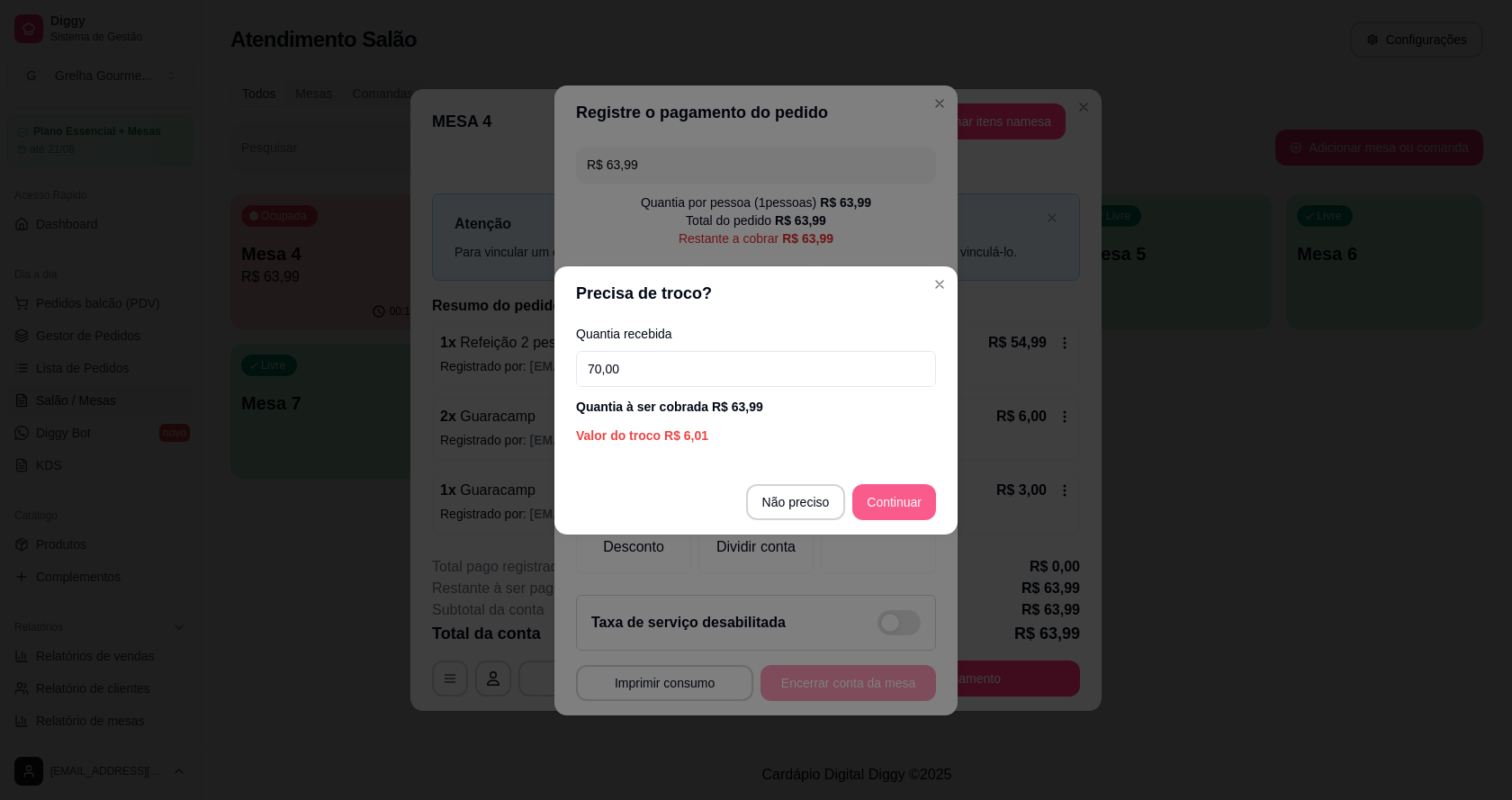
type input "70,00"
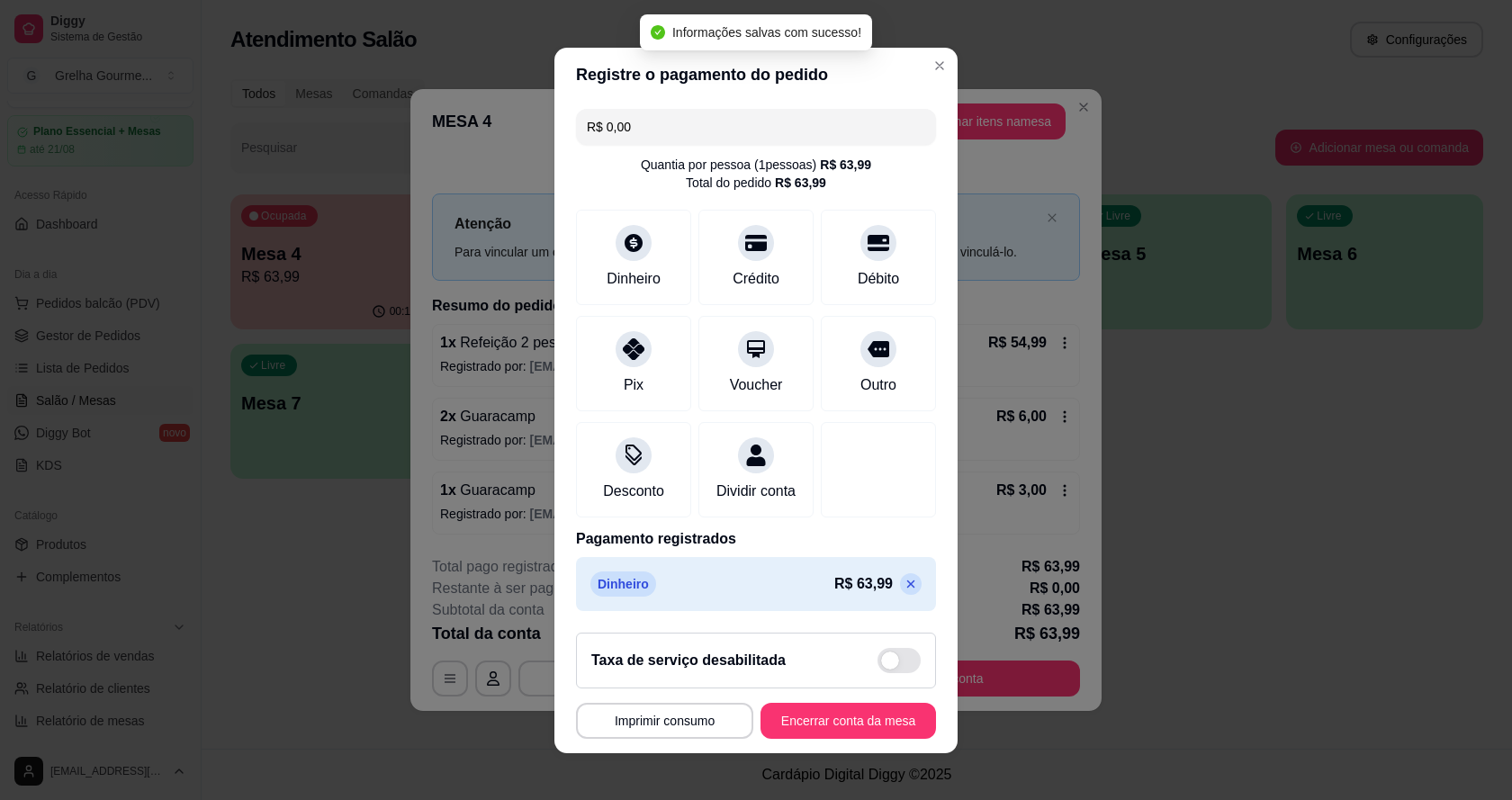
type input "R$ 0,00"
click at [867, 723] on button "Encerrar conta da mesa" at bounding box center [848, 721] width 175 height 36
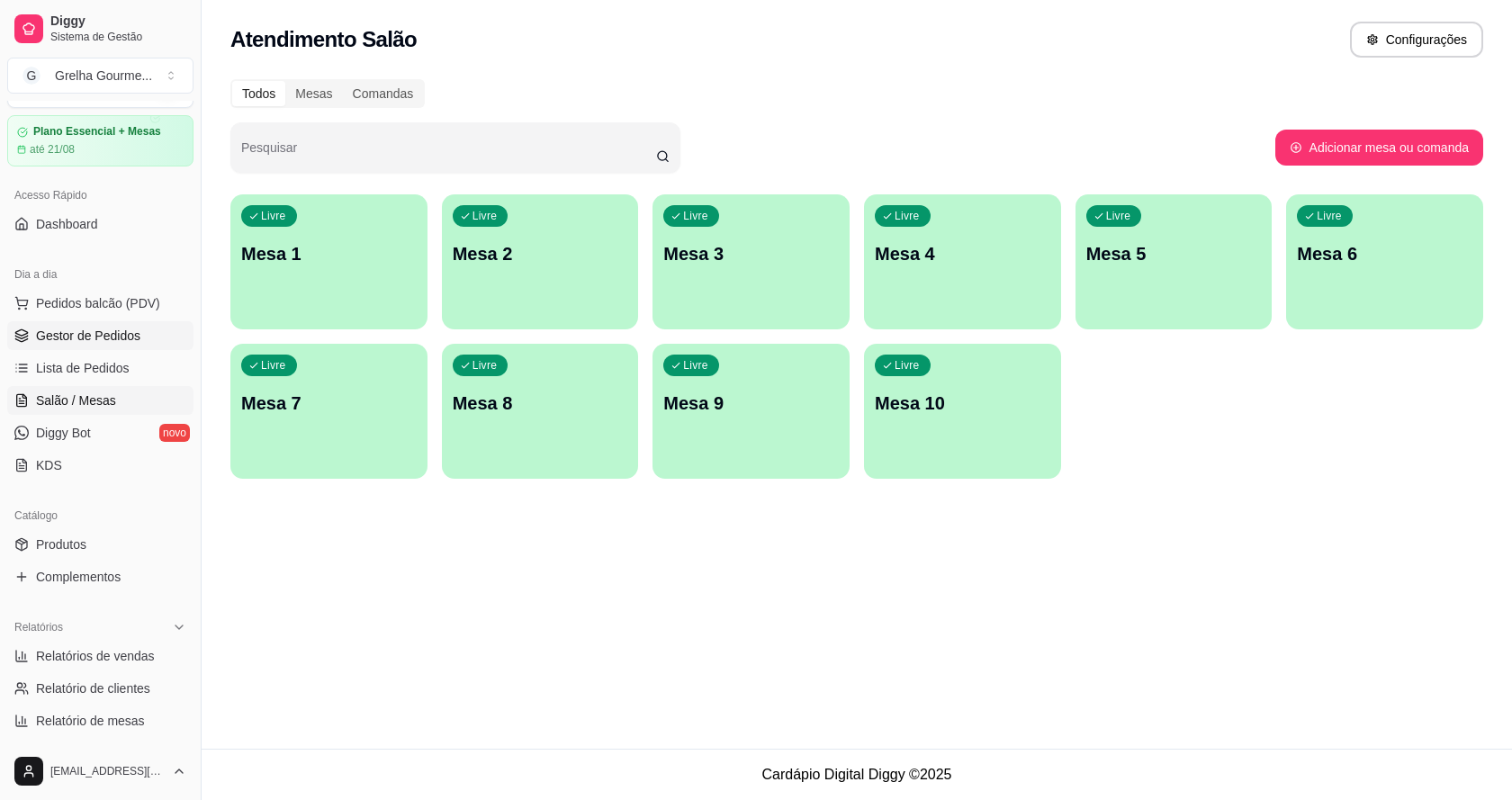
click at [95, 340] on span "Gestor de Pedidos" at bounding box center [89, 336] width 104 height 18
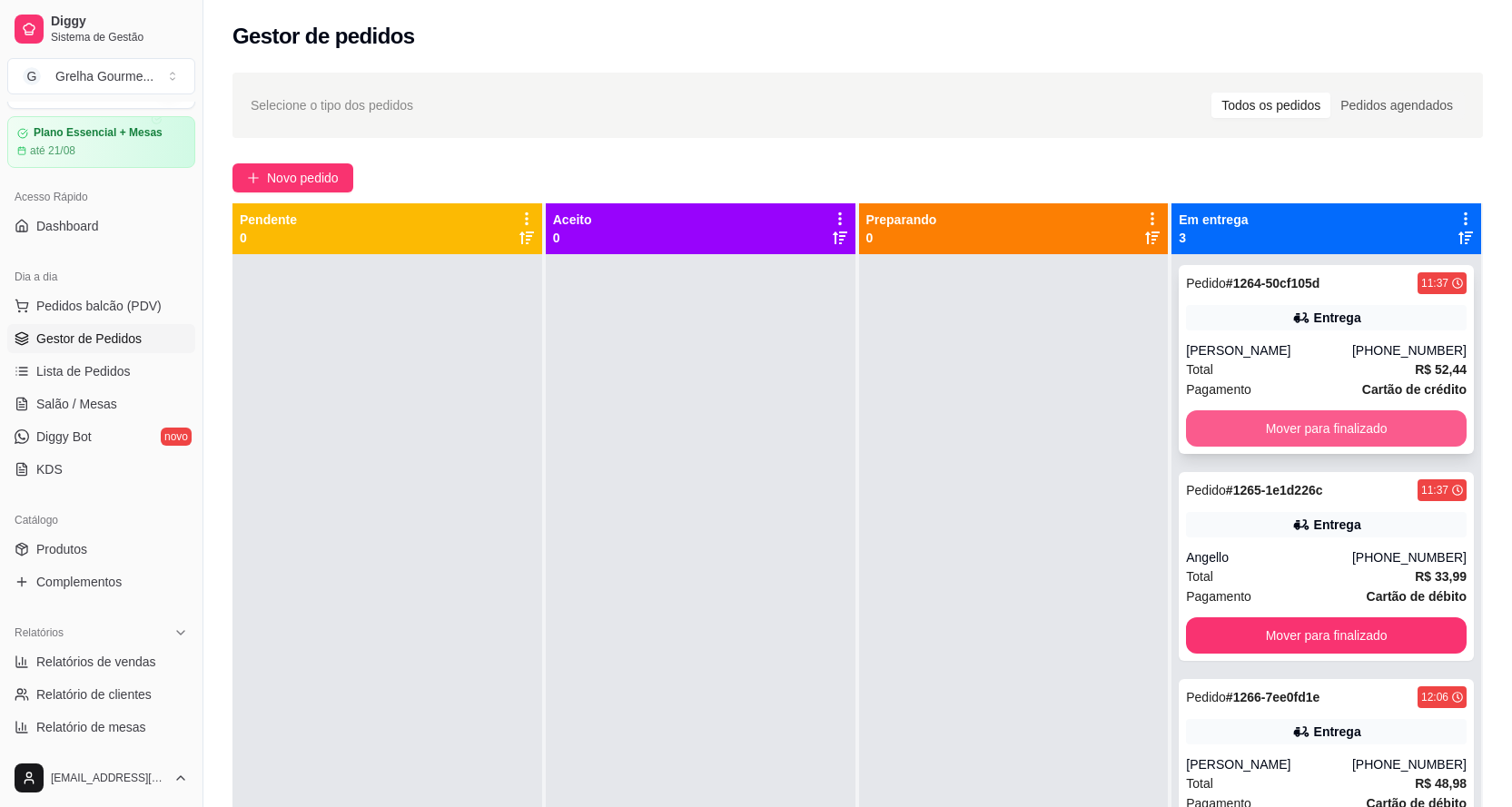
click at [1333, 425] on button "Mover para finalizado" at bounding box center [1326, 428] width 280 height 37
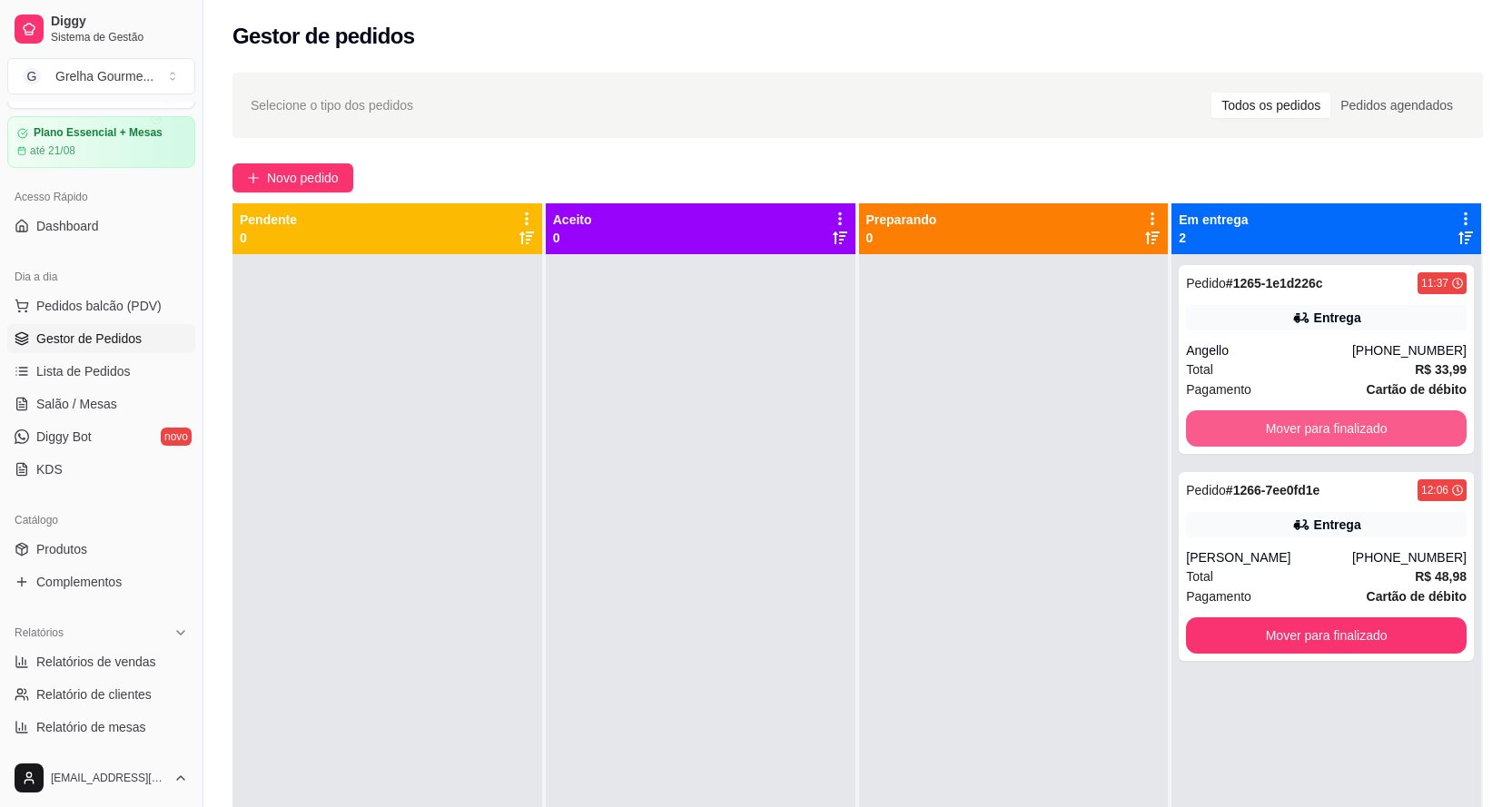
click at [1333, 425] on button "Mover para finalizado" at bounding box center [1326, 428] width 280 height 37
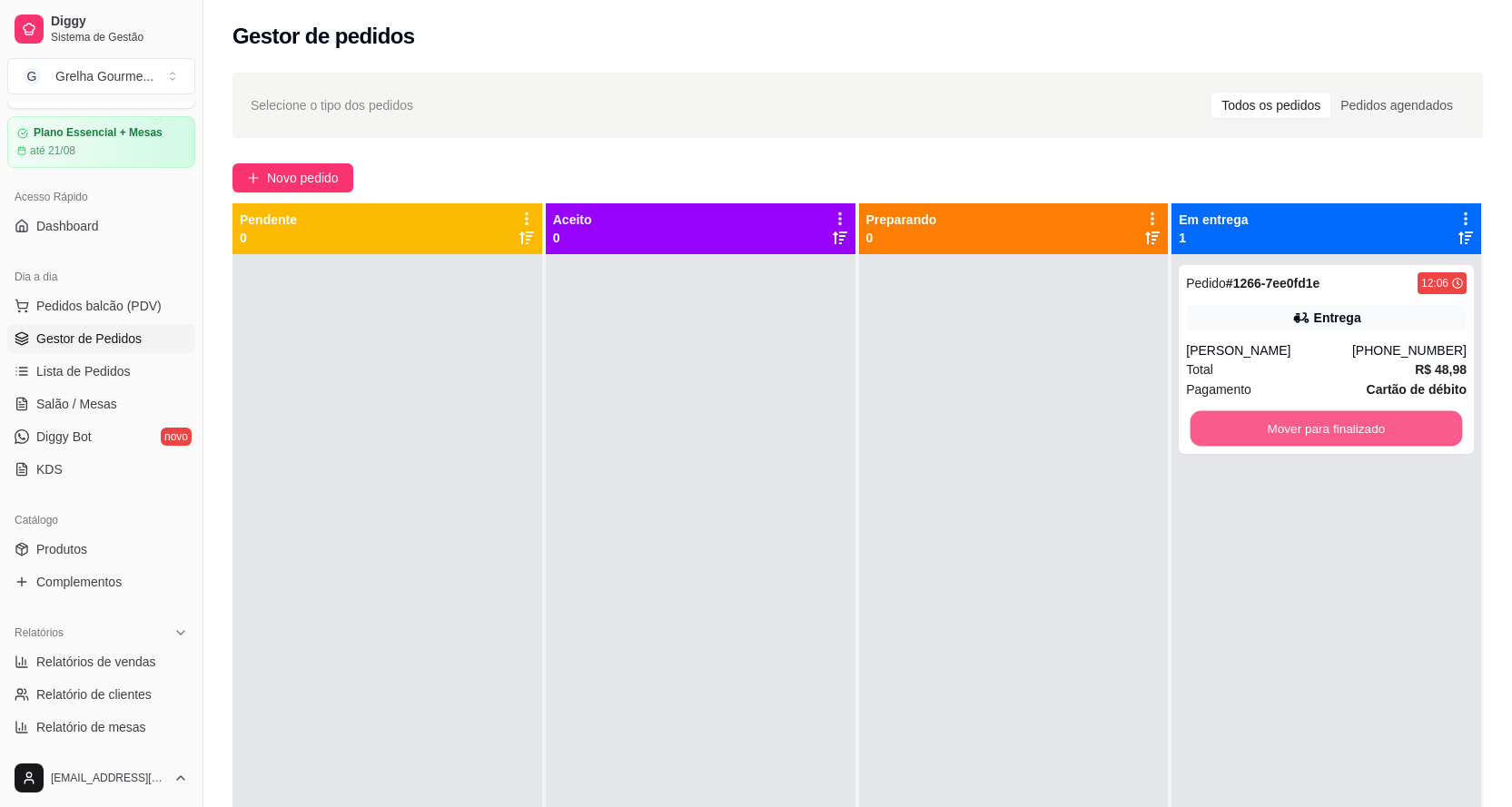
click at [1333, 425] on button "Mover para finalizado" at bounding box center [1326, 429] width 272 height 36
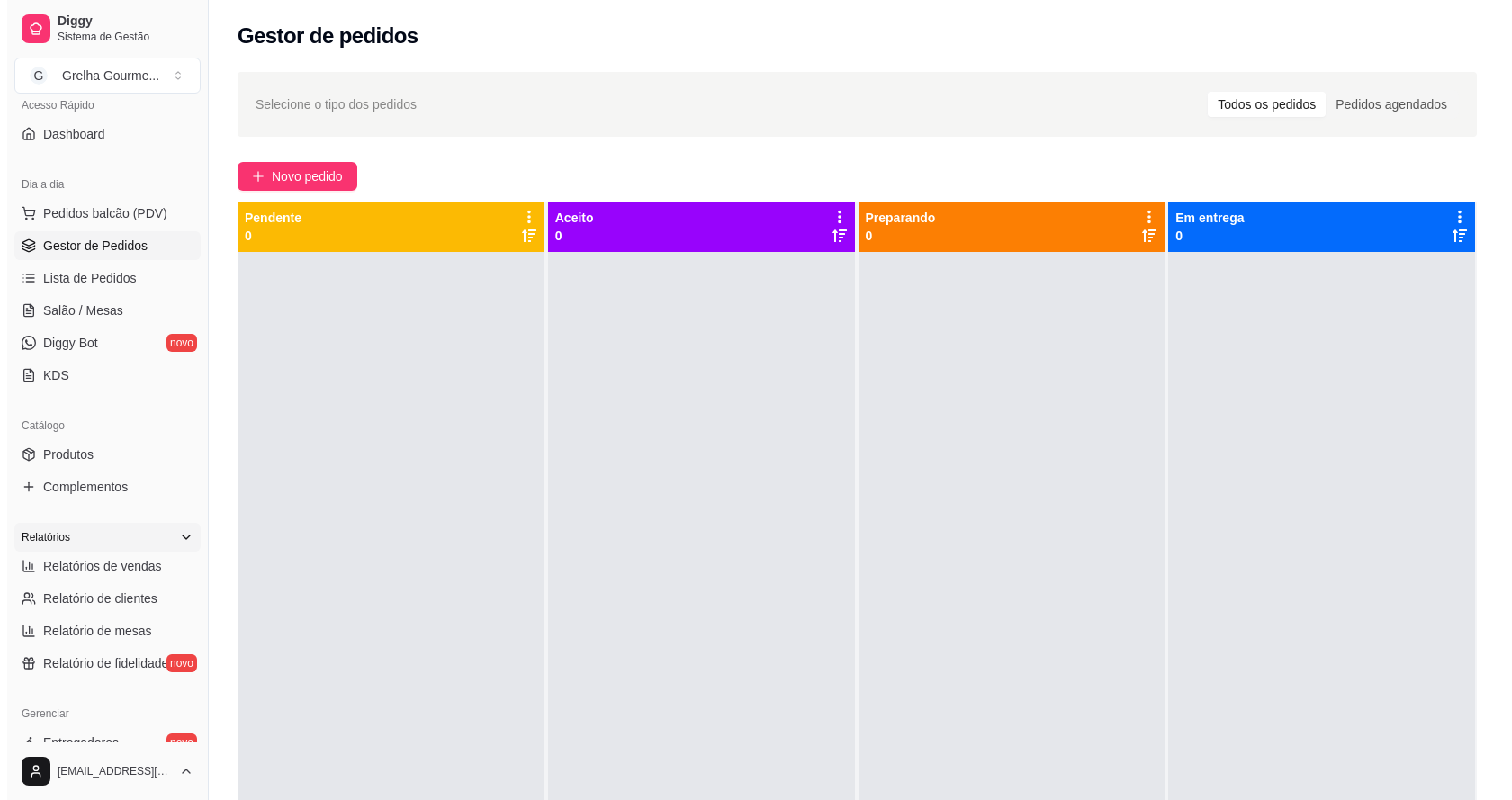
scroll to position [315, 0]
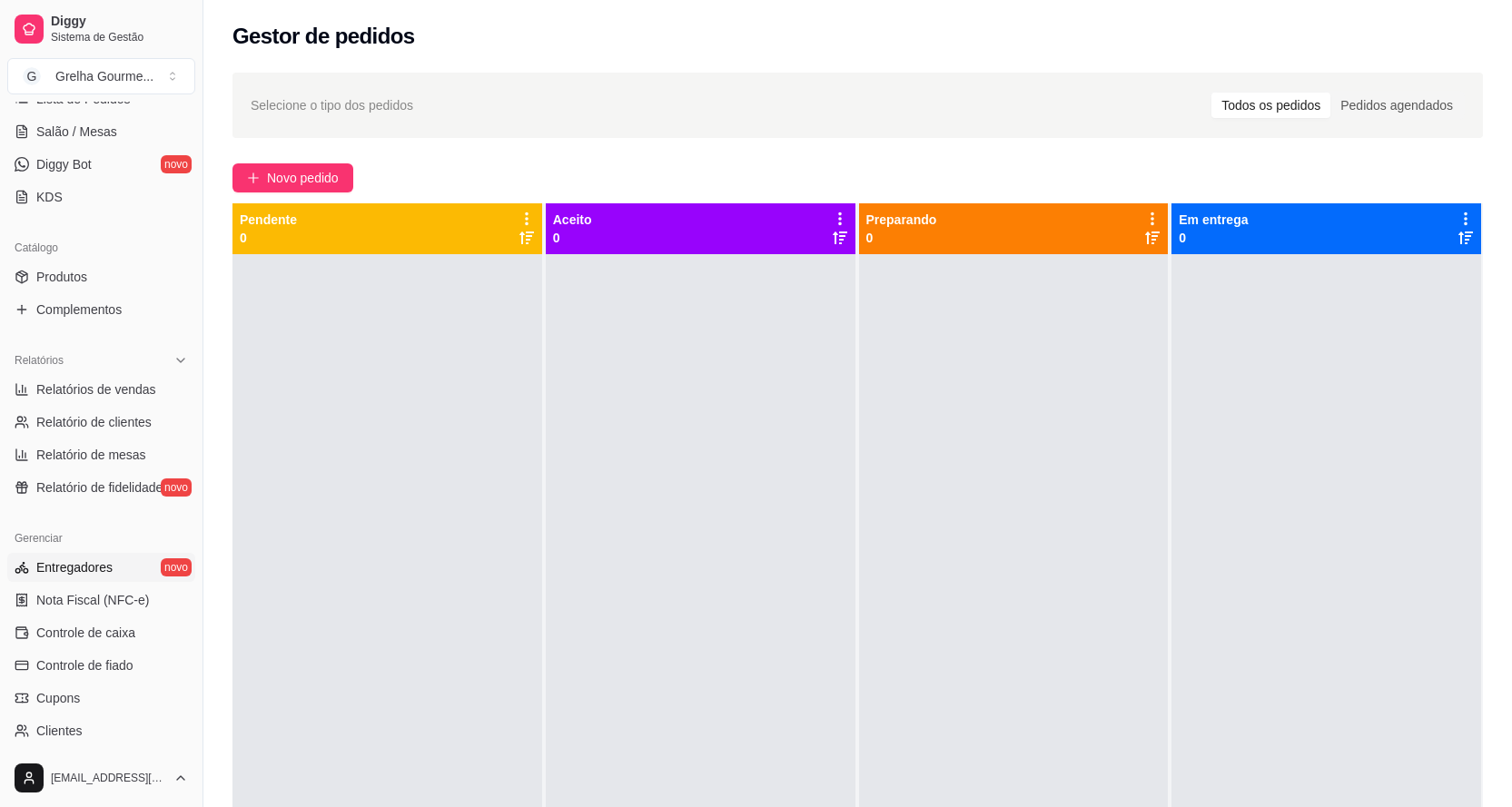
click at [73, 569] on span "Entregadores" at bounding box center [74, 567] width 76 height 18
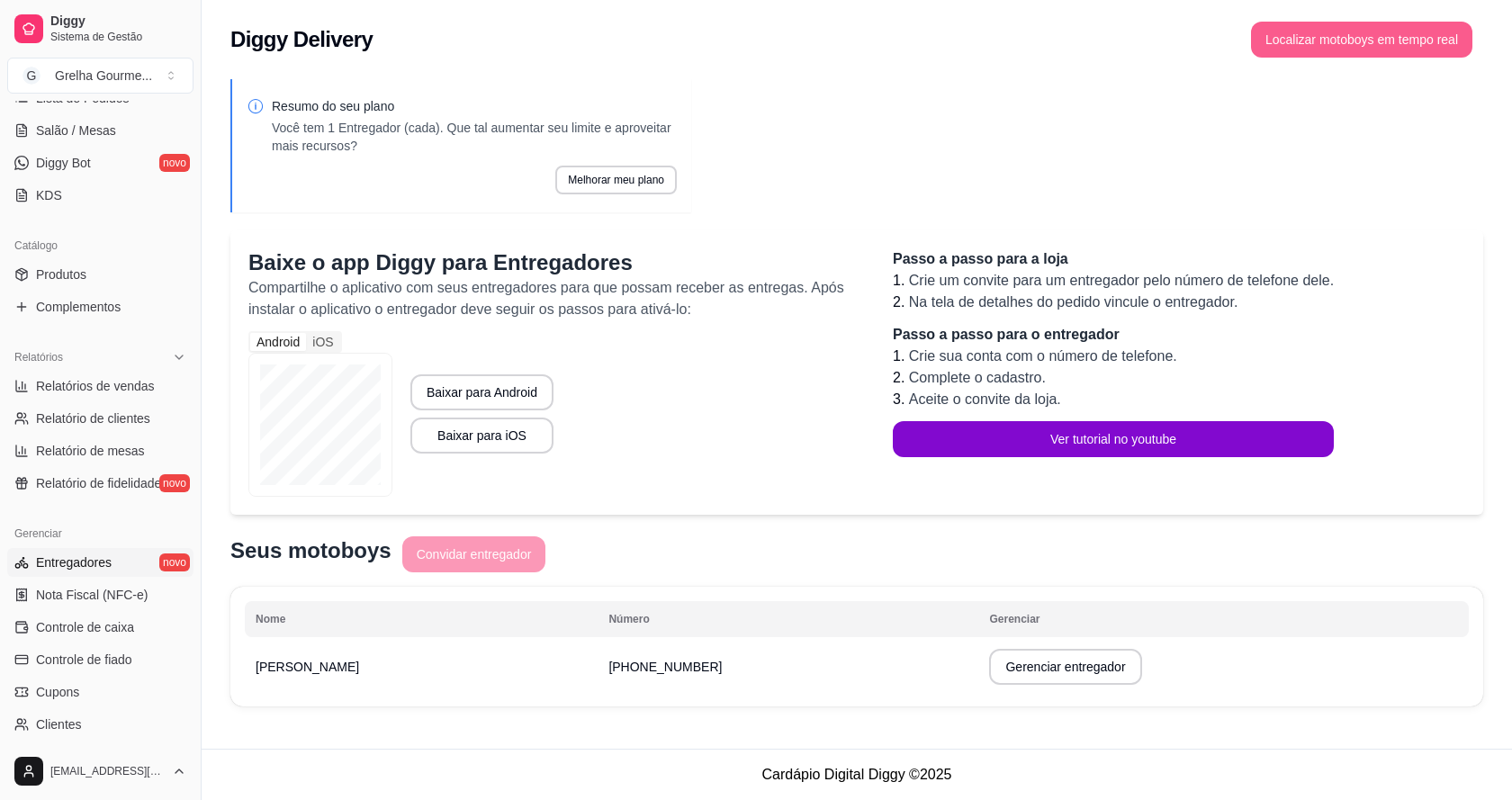
click at [1334, 27] on button "Localizar motoboys em tempo real" at bounding box center [1362, 39] width 222 height 36
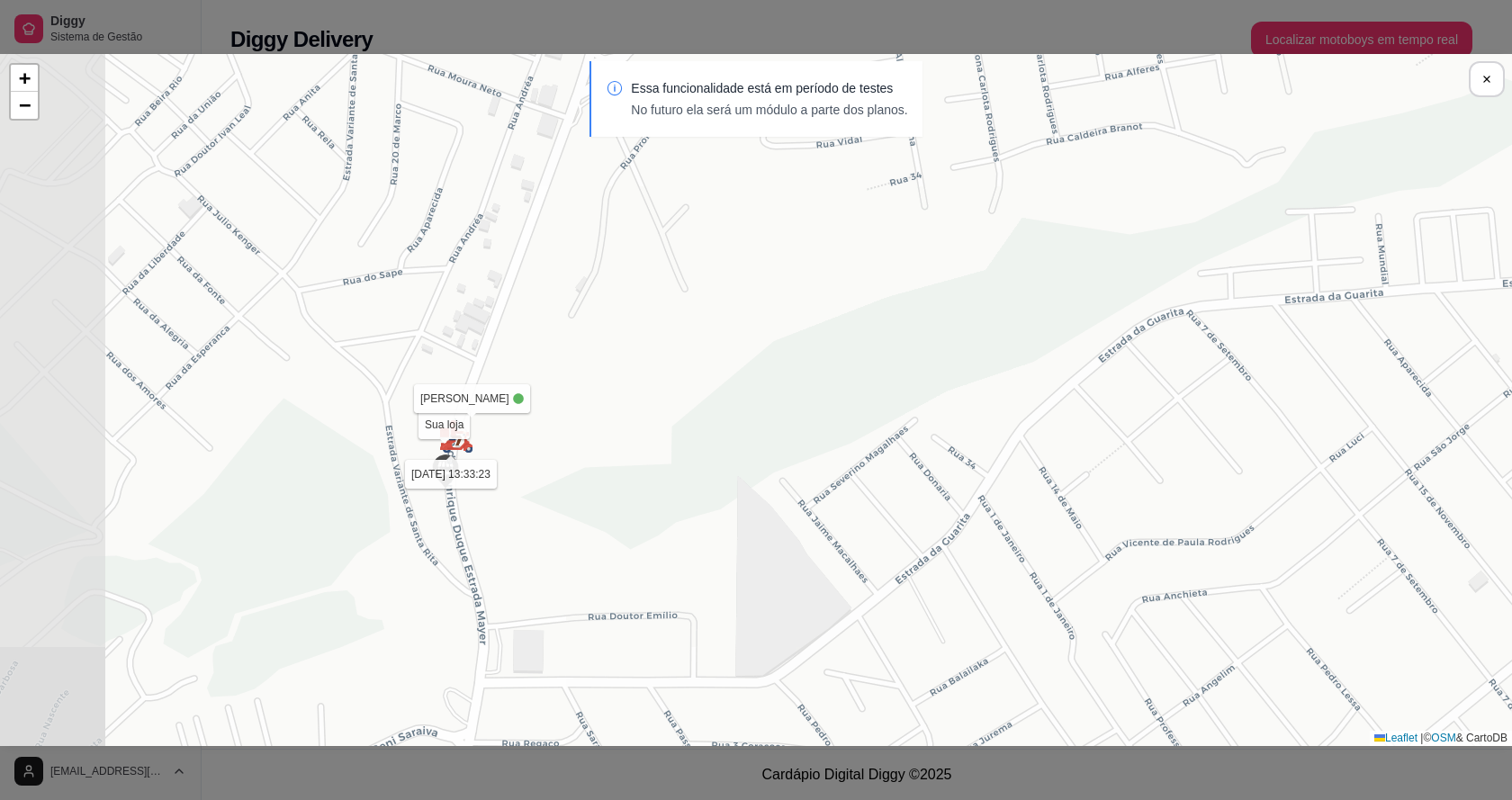
drag, startPoint x: 592, startPoint y: 373, endPoint x: 847, endPoint y: 435, distance: 262.4
click at [847, 435] on div "Sua loja [PERSON_NAME] [DATE] 13:33:23 + − Leaflet | © OSM & CartoDB" at bounding box center [756, 400] width 1512 height 693
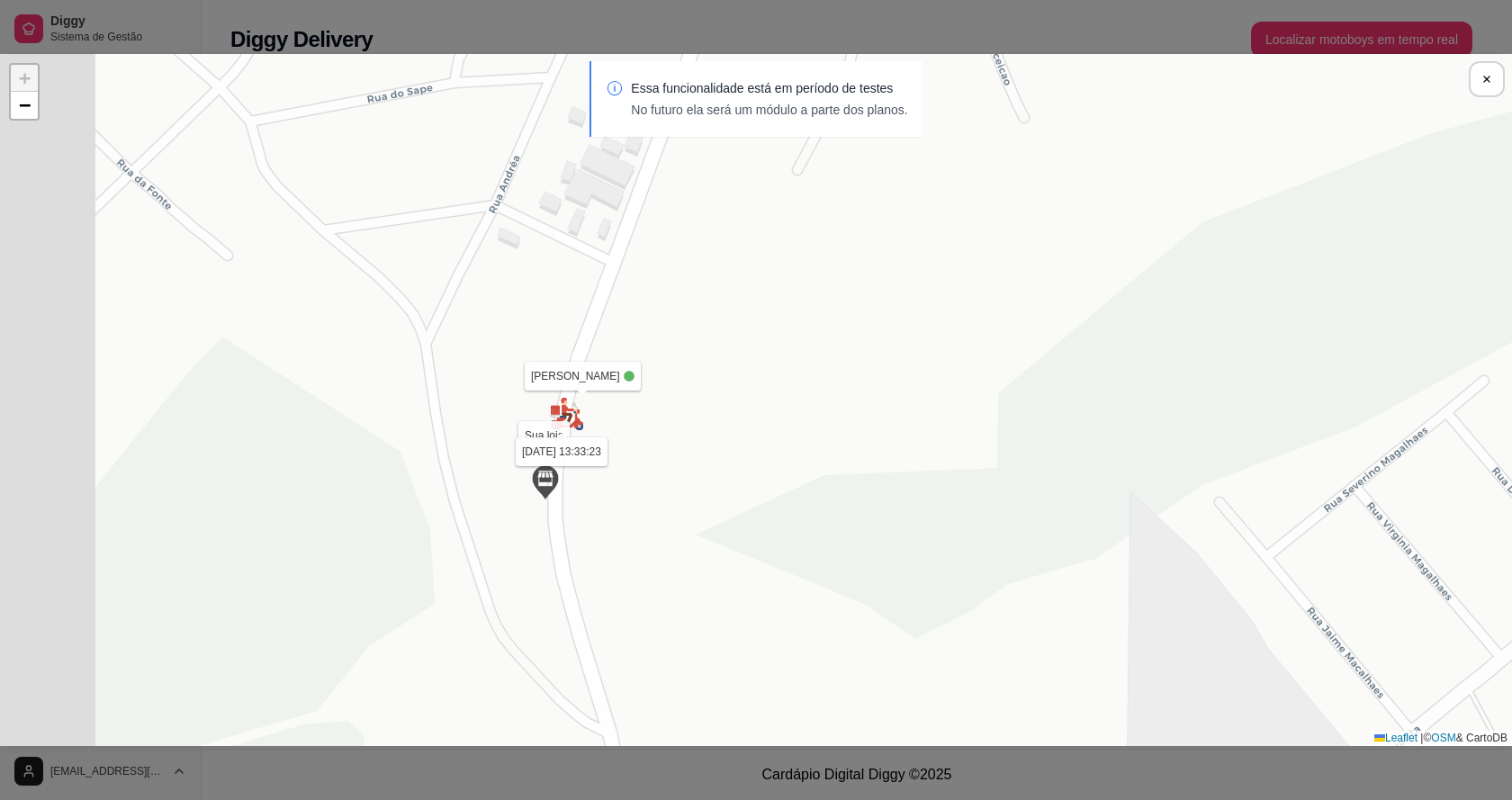
drag, startPoint x: 642, startPoint y: 403, endPoint x: 603, endPoint y: 423, distance: 43.8
click at [680, 400] on div "Sua loja [PERSON_NAME] [DATE] 13:33:23 + − Leaflet | © OSM & CartoDB" at bounding box center [756, 400] width 1512 height 693
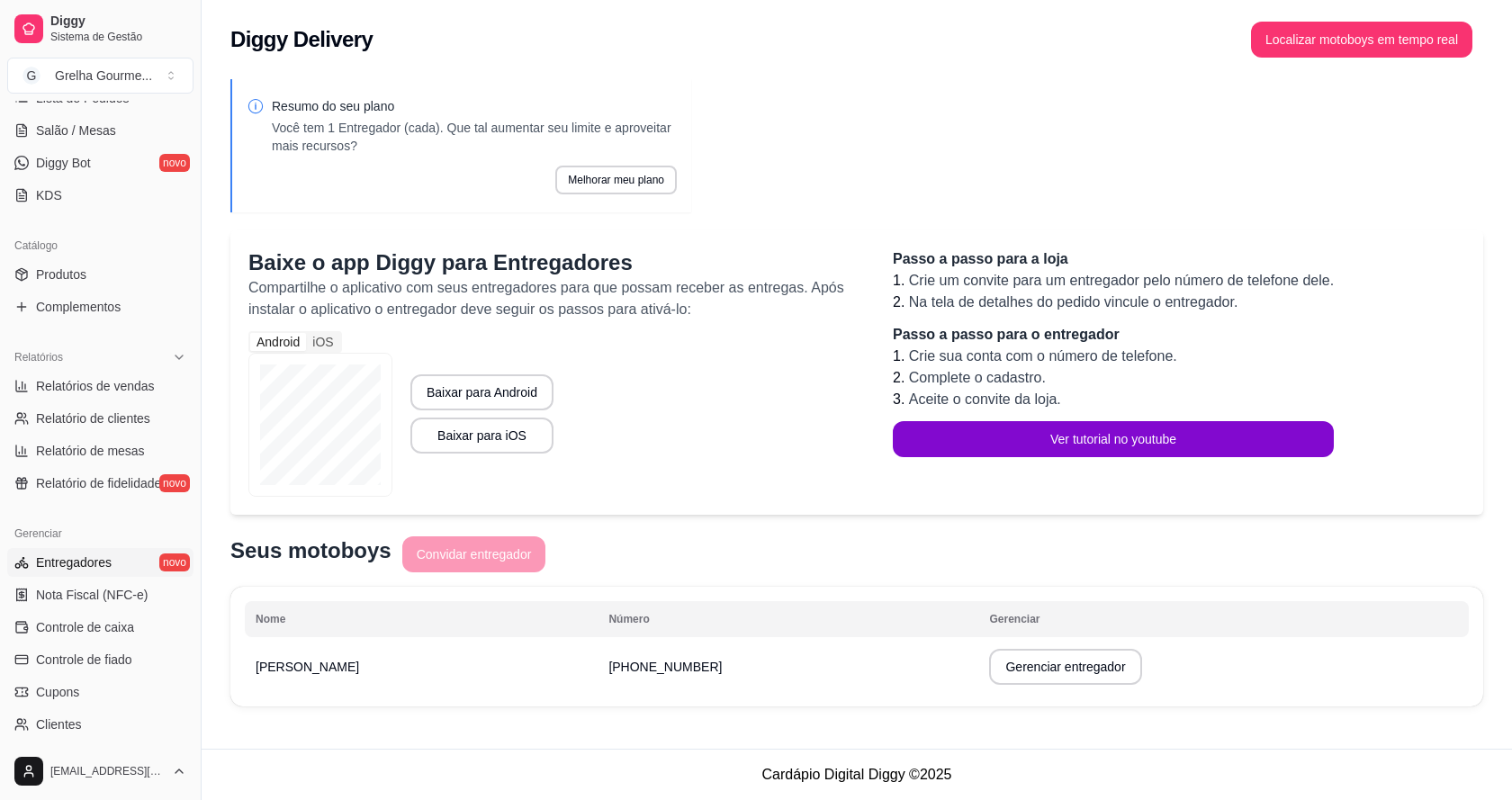
click at [847, 671] on td "[PHONE_NUMBER]" at bounding box center [788, 668] width 380 height 50
click at [992, 678] on button "Gerenciar entregador" at bounding box center [1065, 668] width 147 height 35
select select "30"
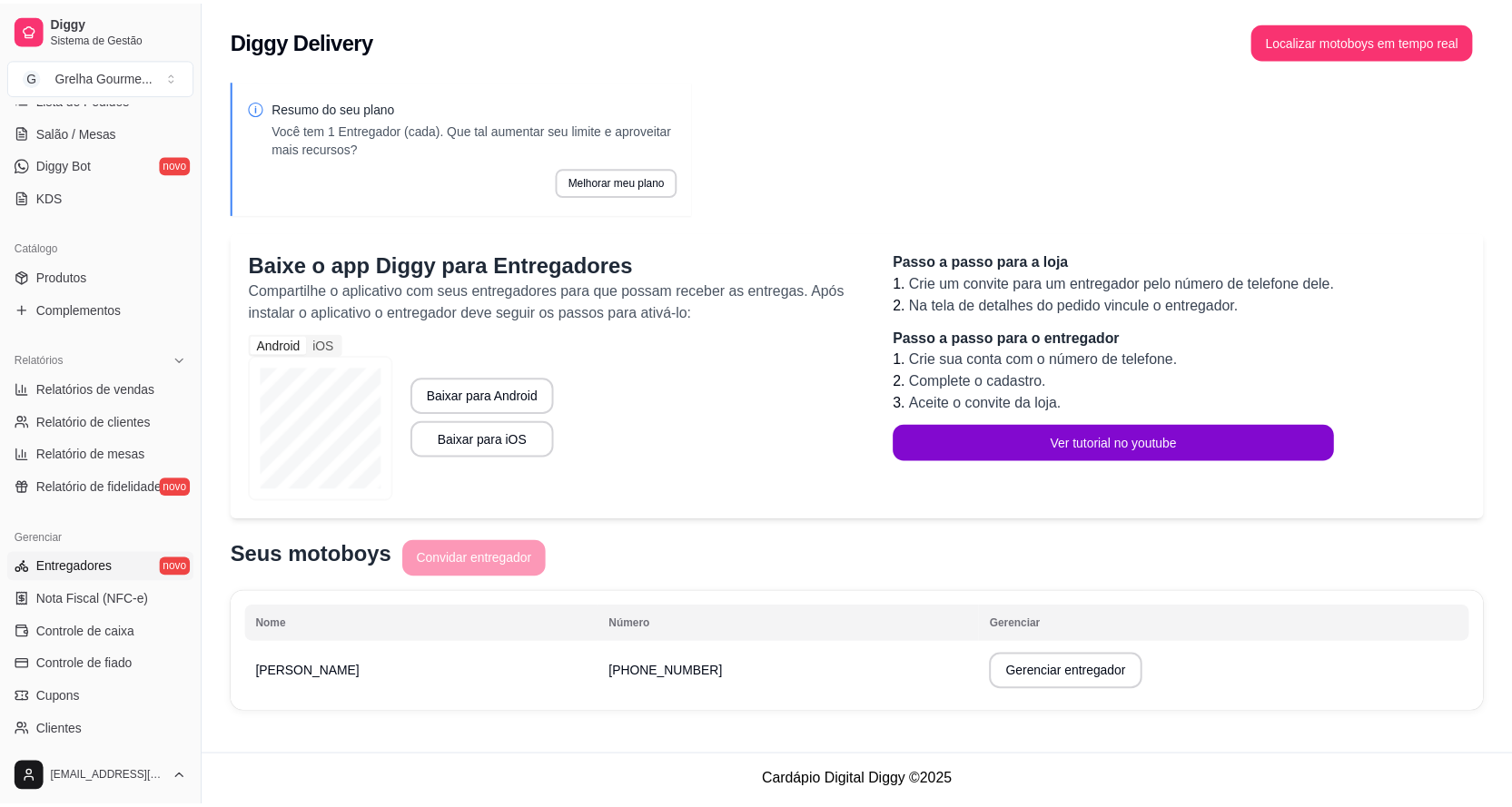
scroll to position [45, 0]
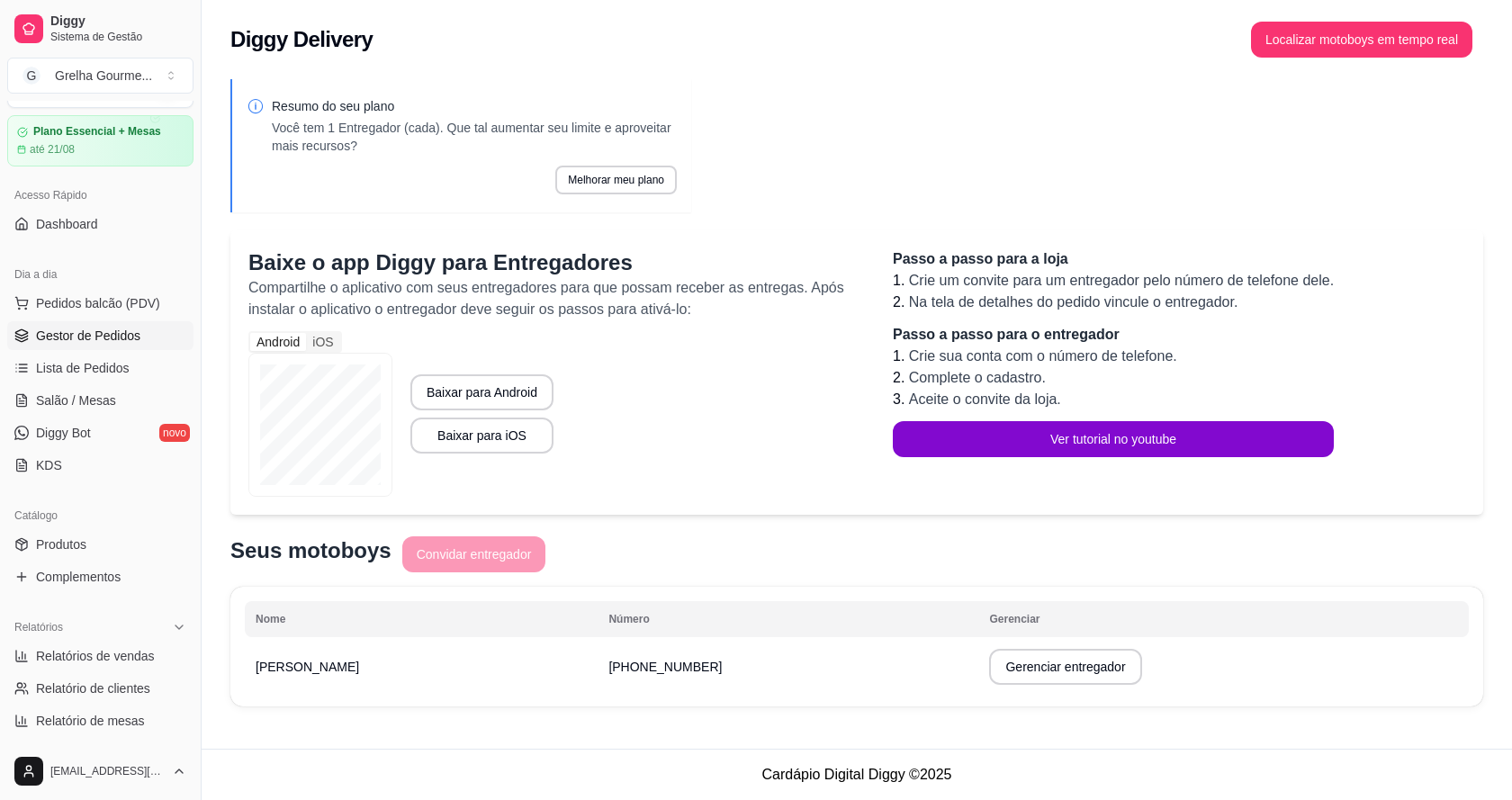
click at [114, 340] on span "Gestor de Pedidos" at bounding box center [89, 336] width 104 height 18
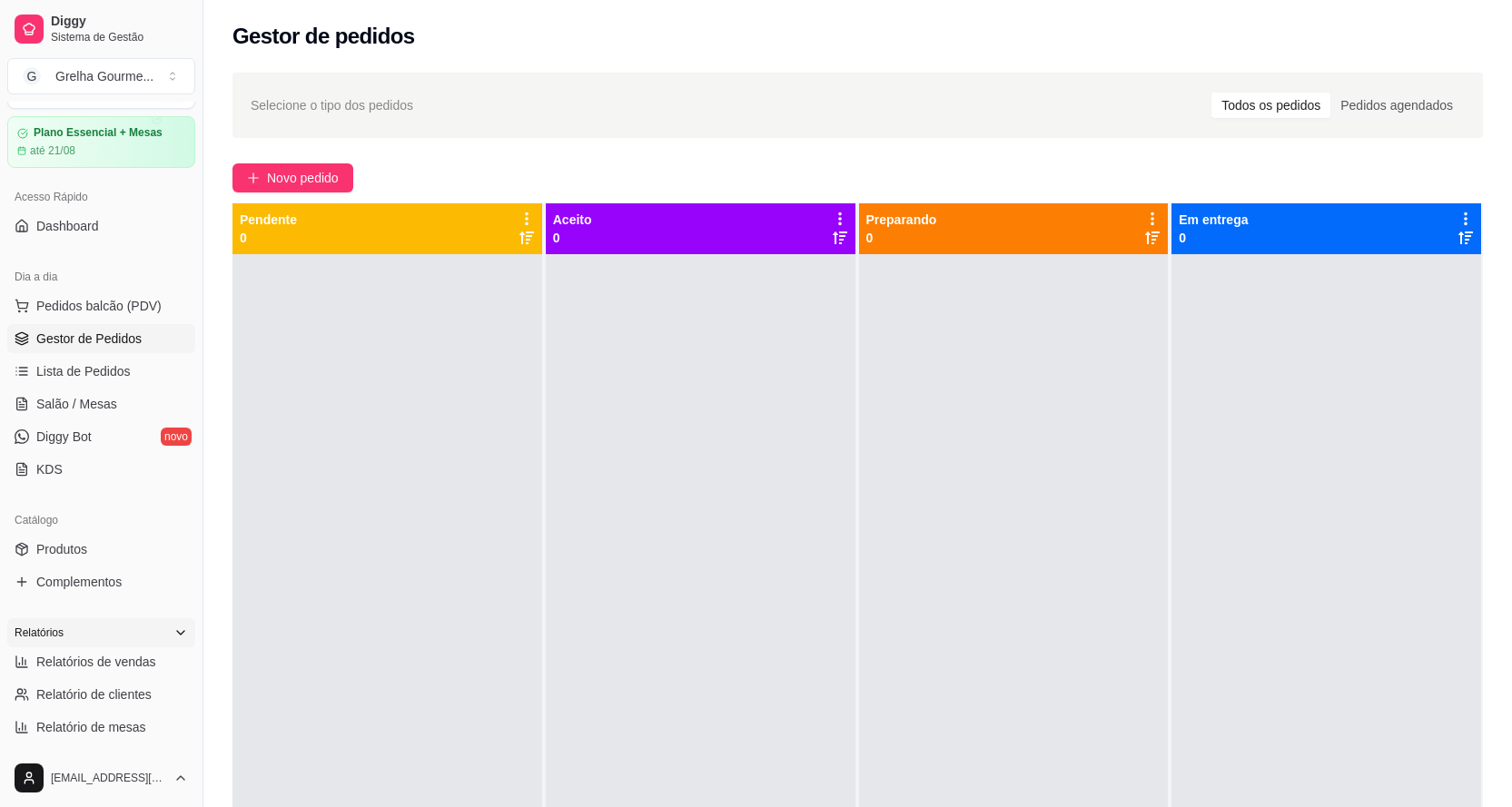
scroll to position [227, 0]
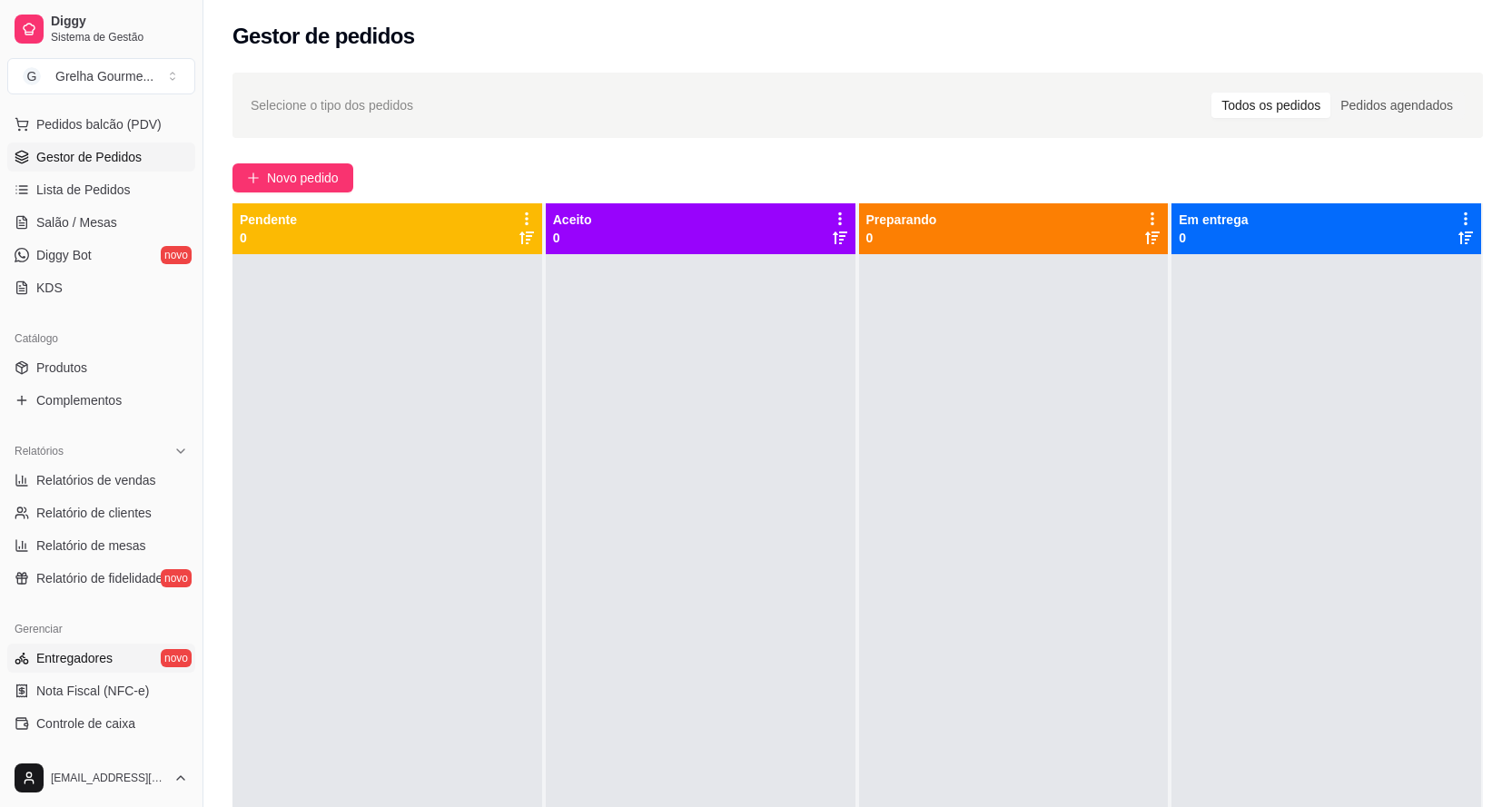
click at [70, 665] on span "Entregadores" at bounding box center [74, 657] width 76 height 18
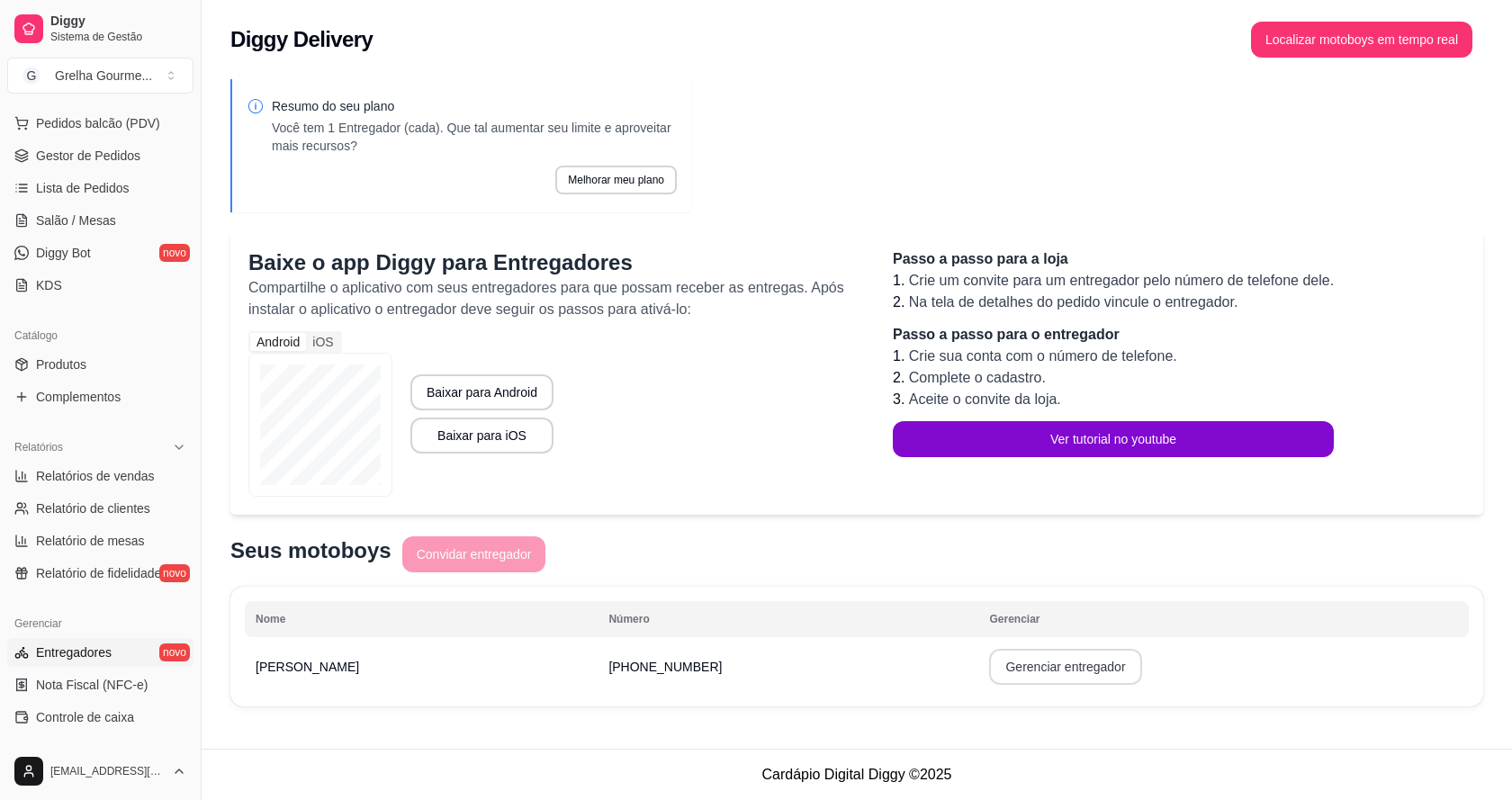
click at [989, 672] on button "Gerenciar entregador" at bounding box center [1065, 667] width 152 height 36
select select "30"
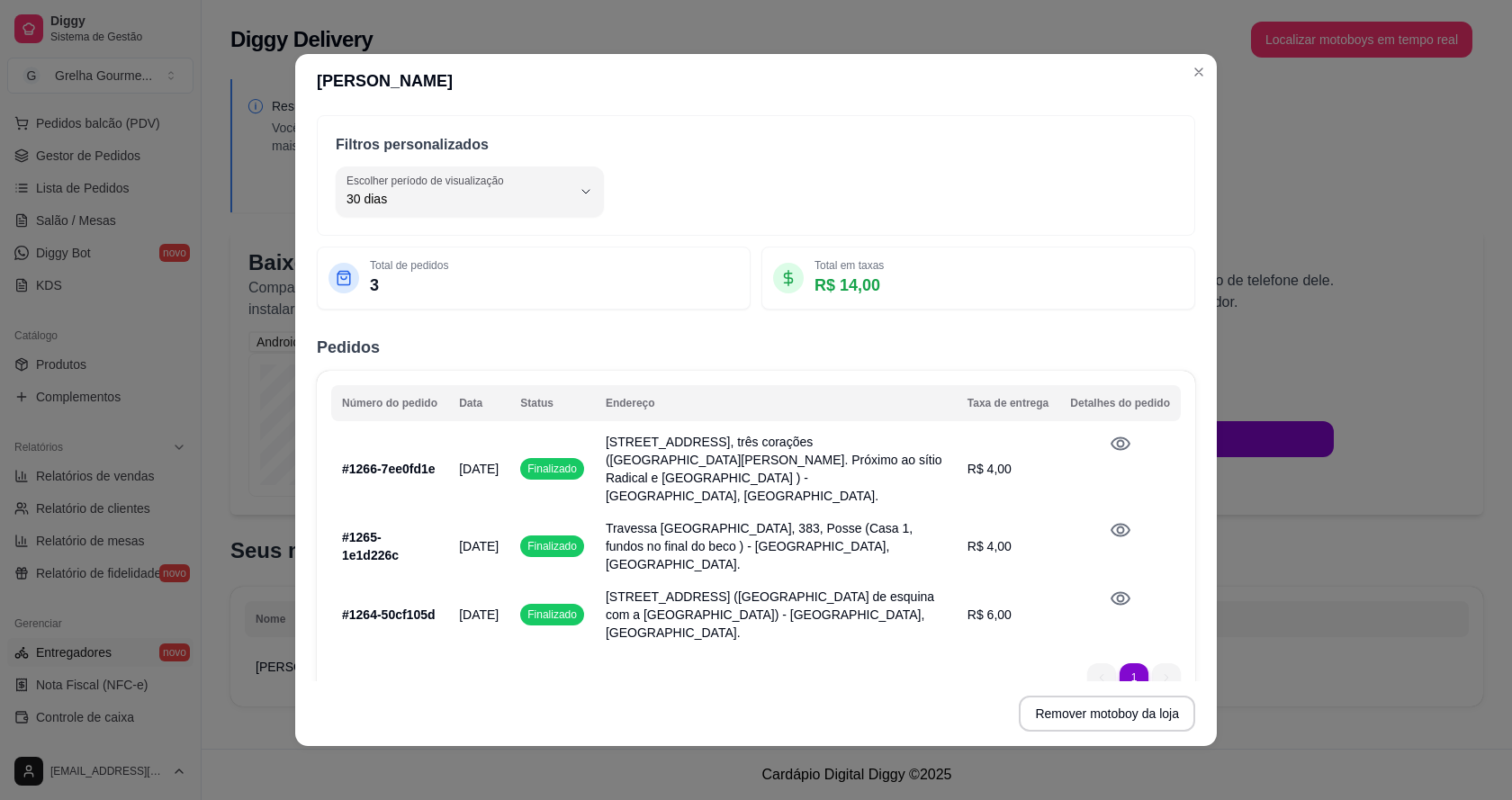
click at [772, 465] on span "[STREET_ADDRESS], três corações ([GEOGRAPHIC_DATA][PERSON_NAME]. Próximo ao sít…" at bounding box center [774, 468] width 337 height 68
click at [488, 478] on p "[DATE]" at bounding box center [478, 468] width 39 height 18
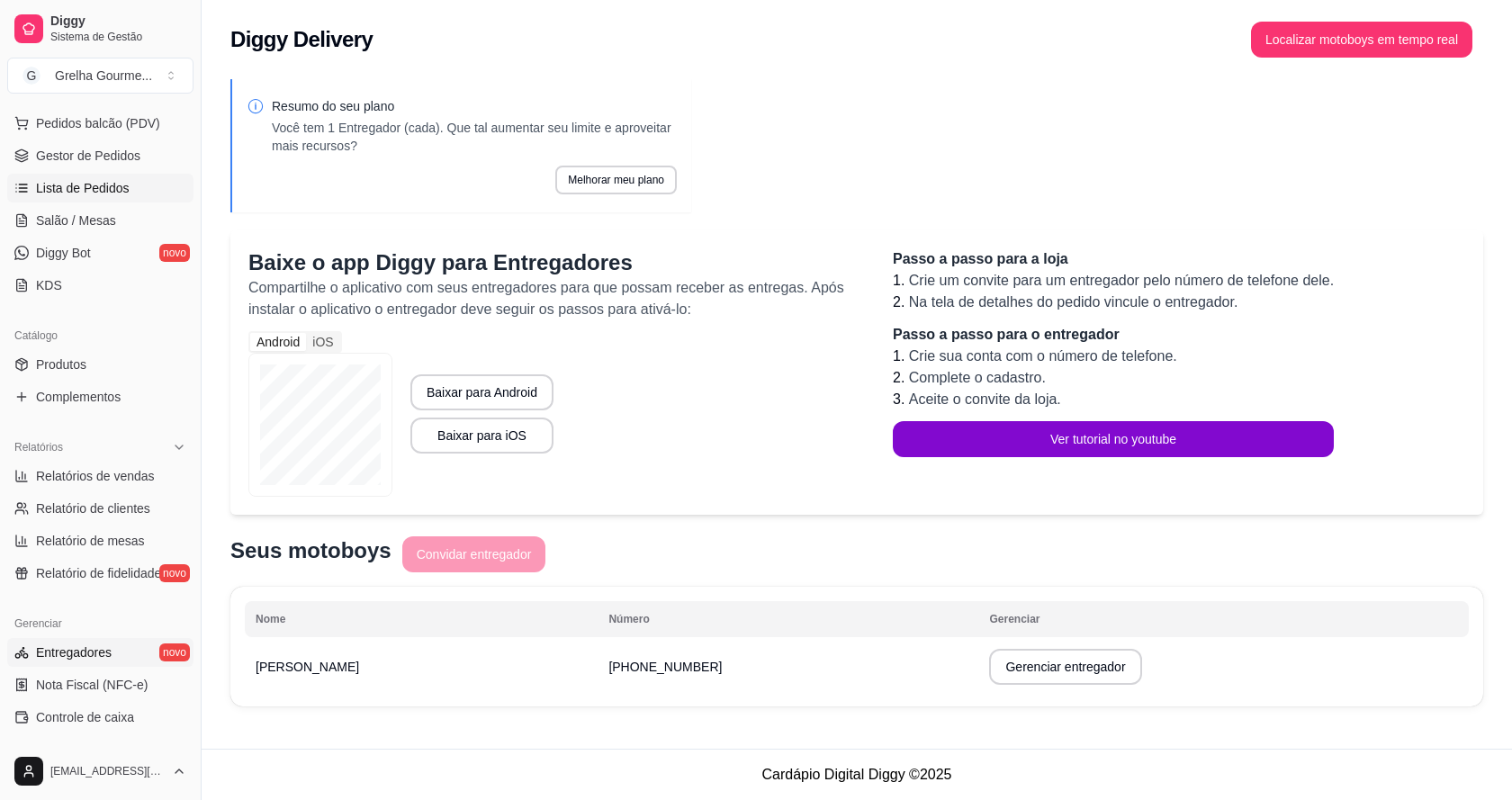
click at [79, 186] on span "Lista de Pedidos" at bounding box center [83, 187] width 93 height 18
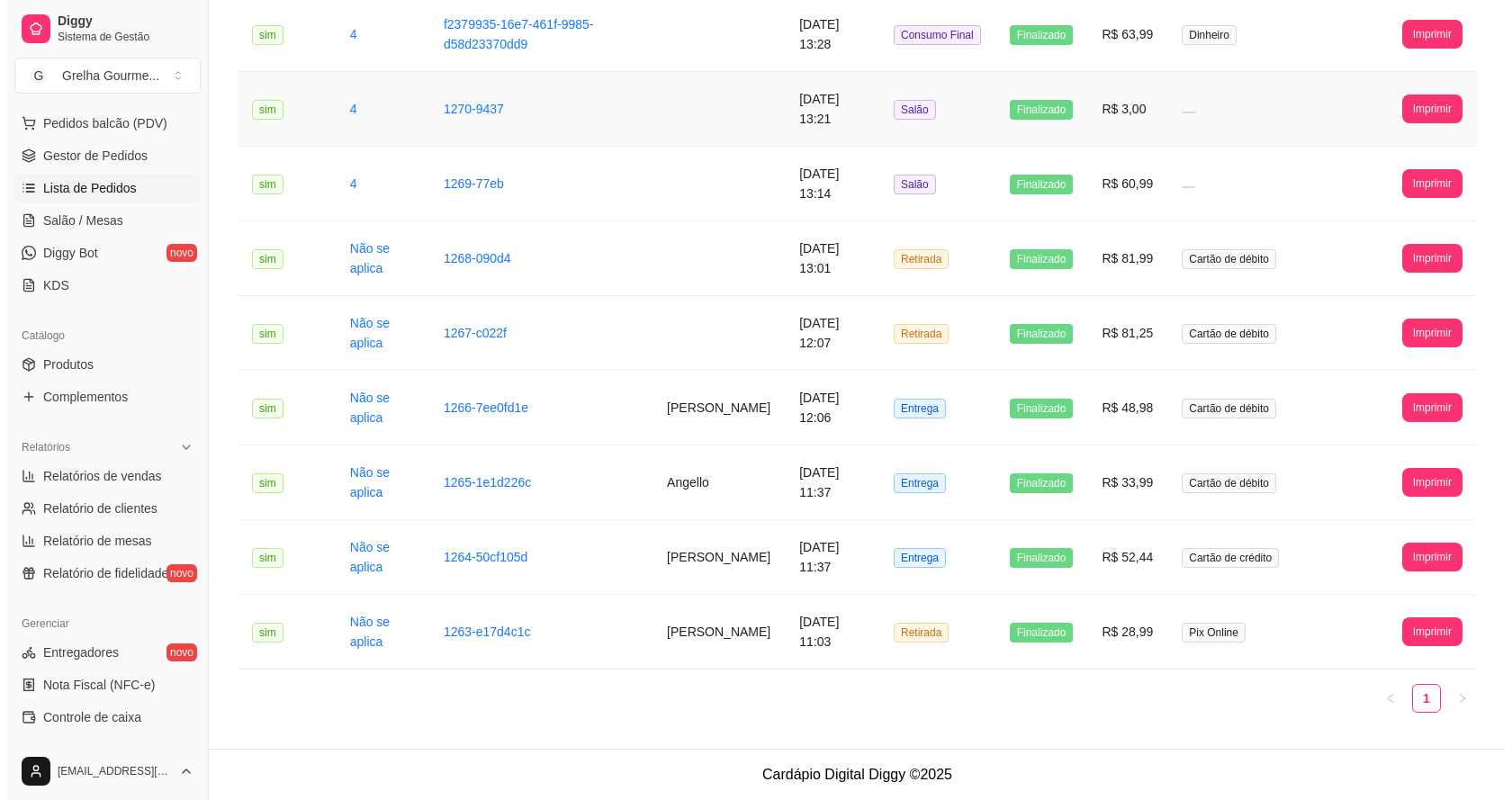
scroll to position [124, 0]
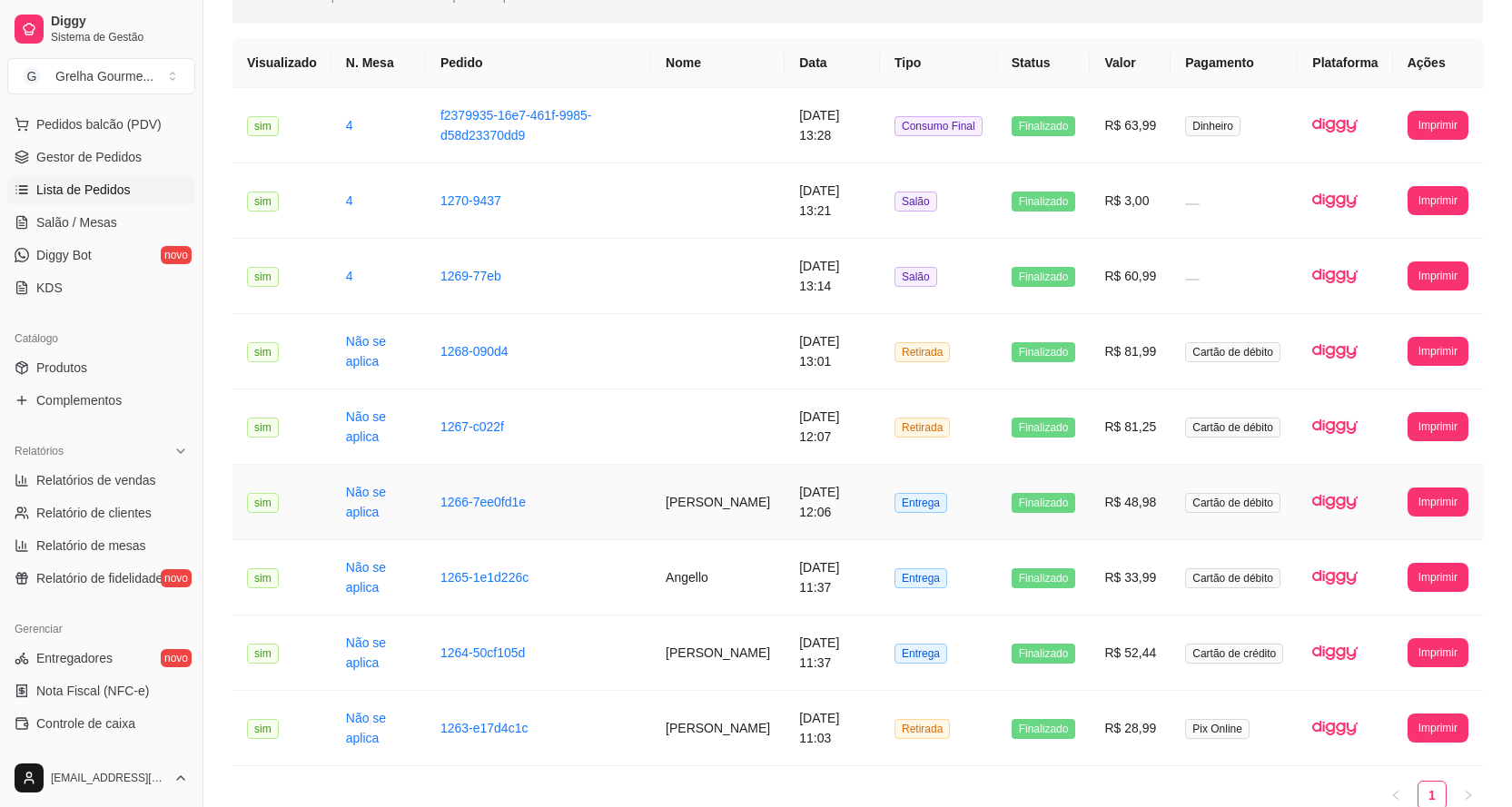
click at [710, 513] on td "[PERSON_NAME]" at bounding box center [717, 502] width 134 height 75
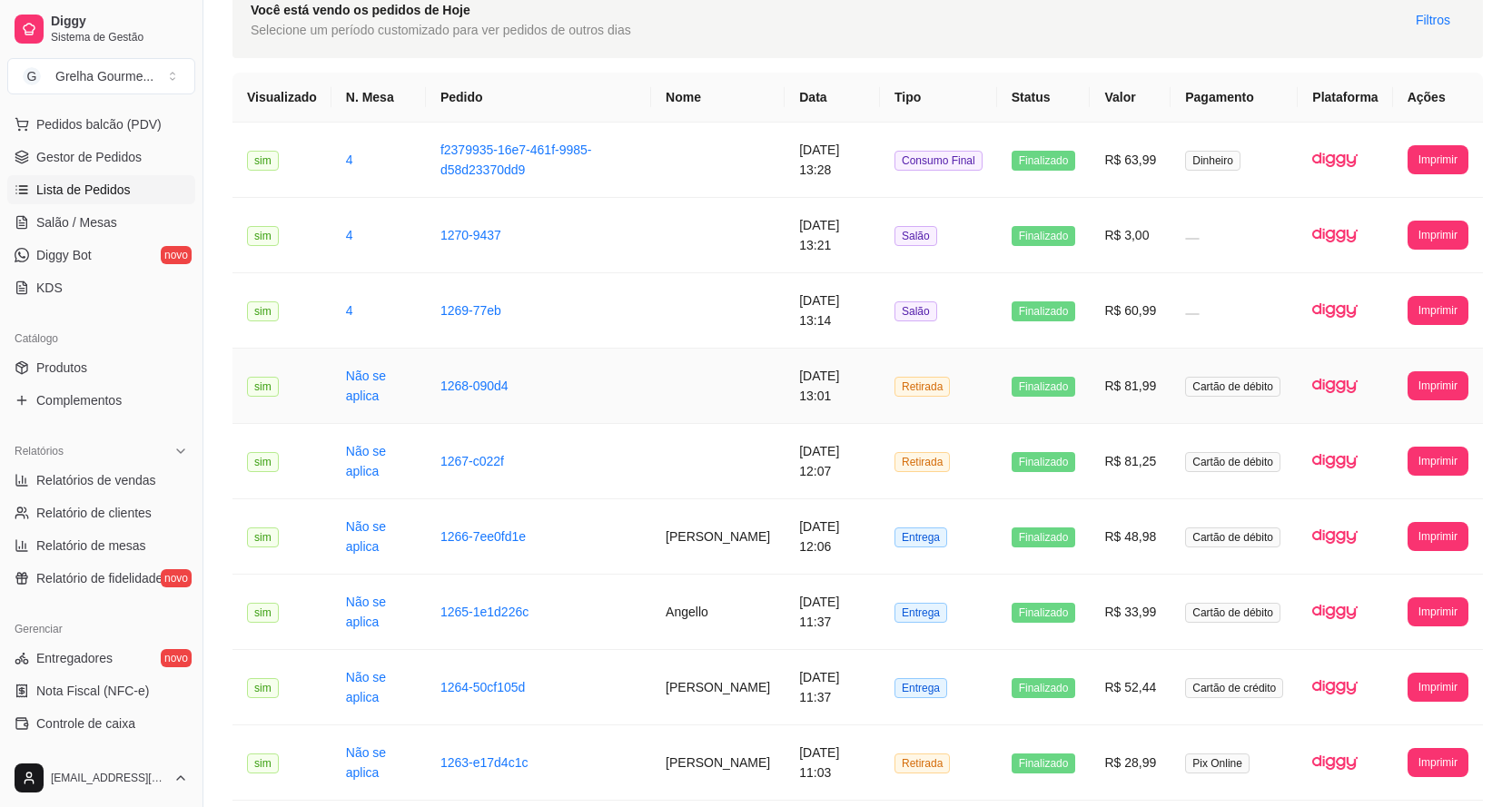
scroll to position [182, 0]
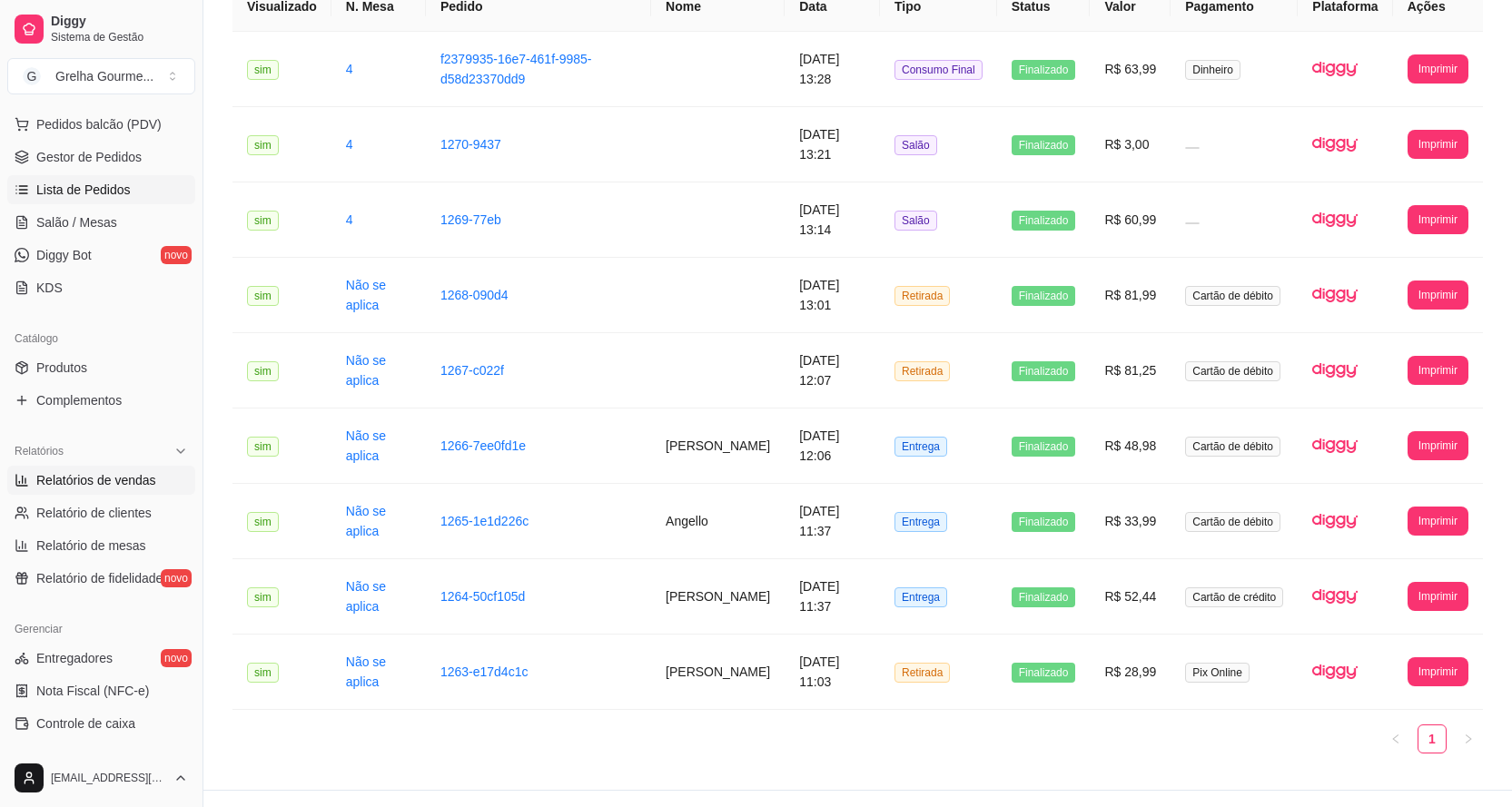
click at [77, 475] on span "Relatórios de vendas" at bounding box center [96, 480] width 119 height 18
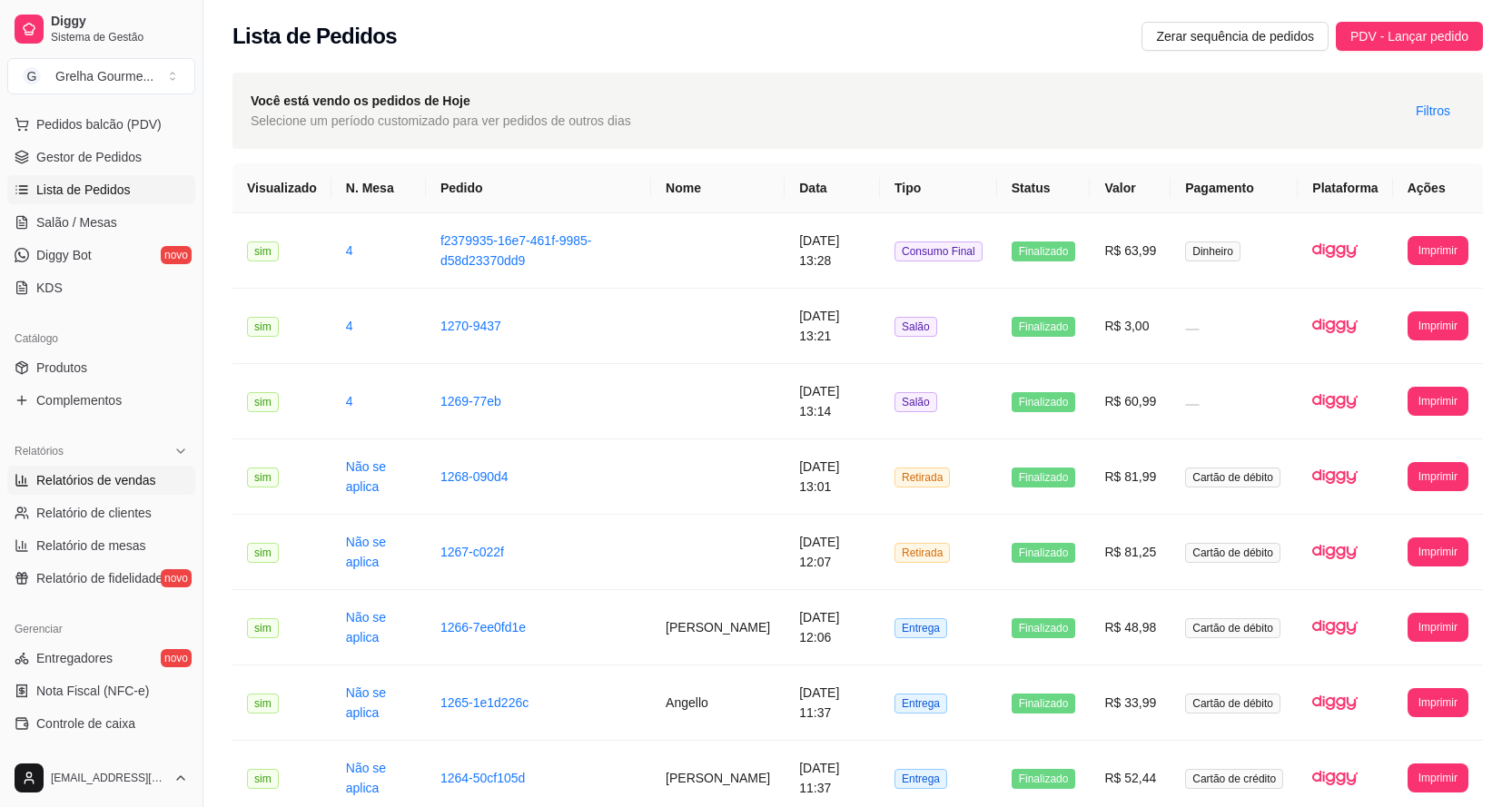
select select "ALL"
select select "0"
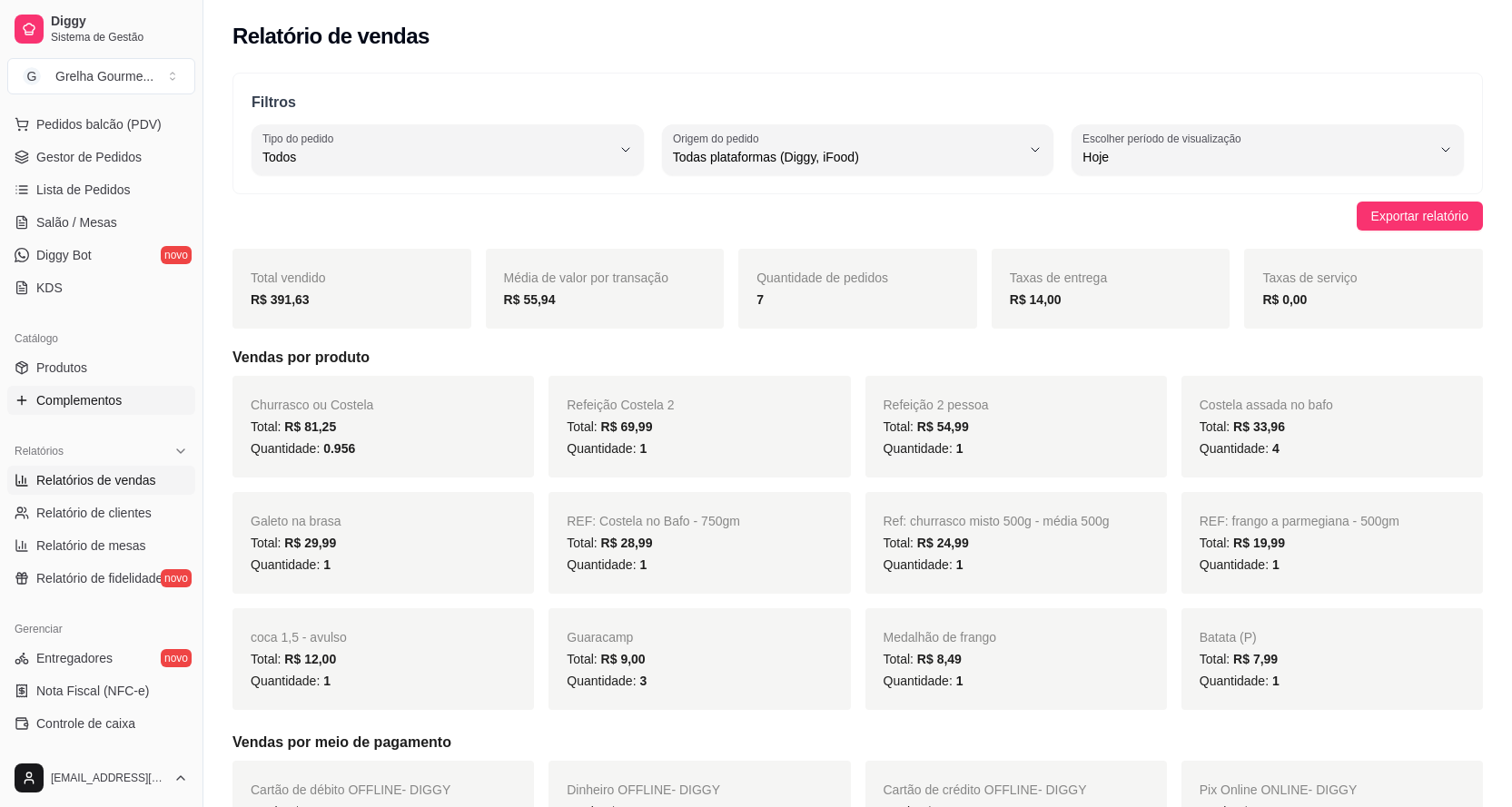
scroll to position [45, 0]
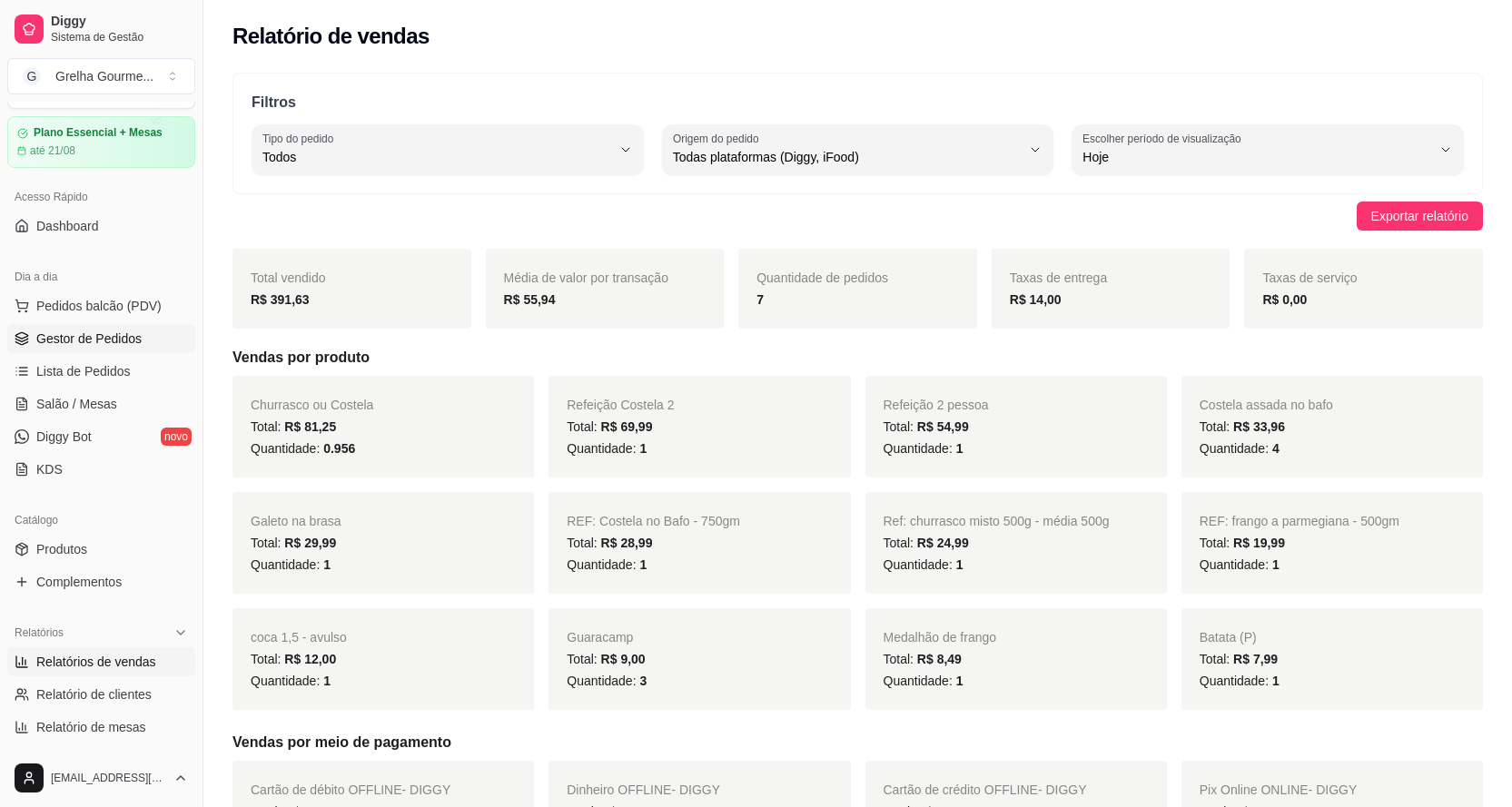
click at [106, 353] on link "Gestor de Pedidos" at bounding box center [102, 339] width 188 height 29
